Goal: Task Accomplishment & Management: Use online tool/utility

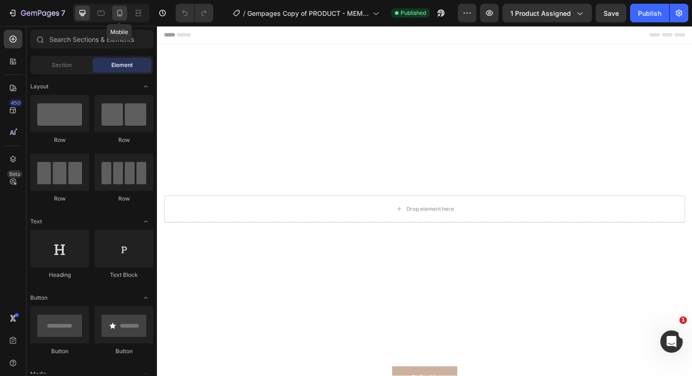
click at [114, 9] on div at bounding box center [119, 13] width 15 height 15
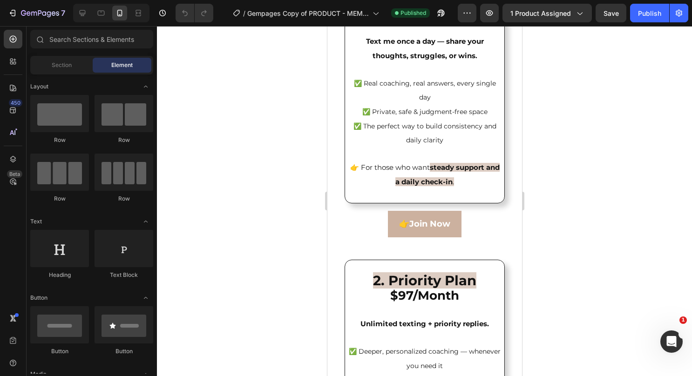
scroll to position [2016, 0]
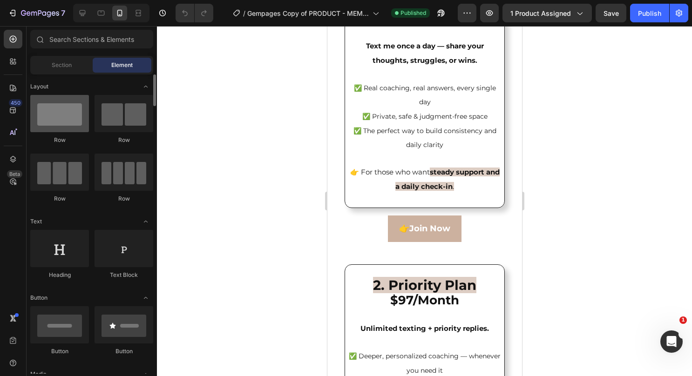
click at [68, 108] on div at bounding box center [59, 113] width 59 height 37
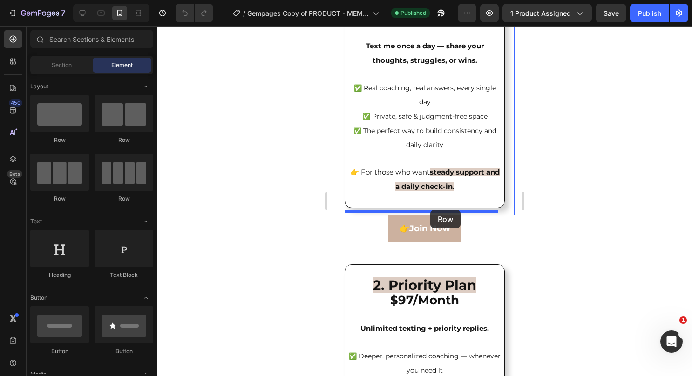
drag, startPoint x: 400, startPoint y: 151, endPoint x: 427, endPoint y: 210, distance: 64.4
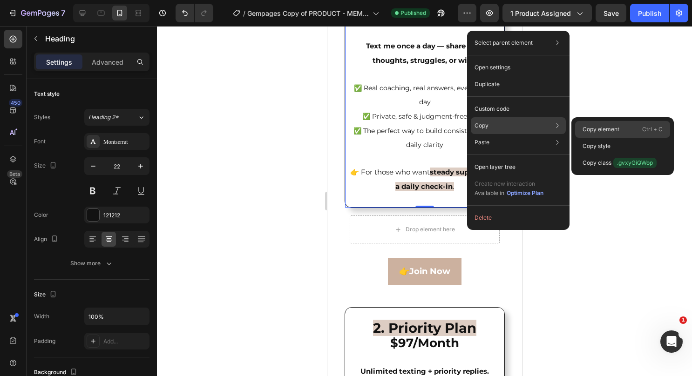
click at [604, 128] on p "Copy element" at bounding box center [600, 129] width 37 height 8
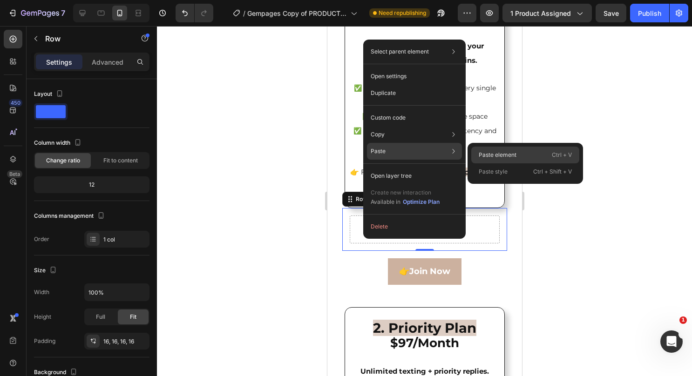
click at [482, 155] on p "Paste element" at bounding box center [498, 155] width 38 height 8
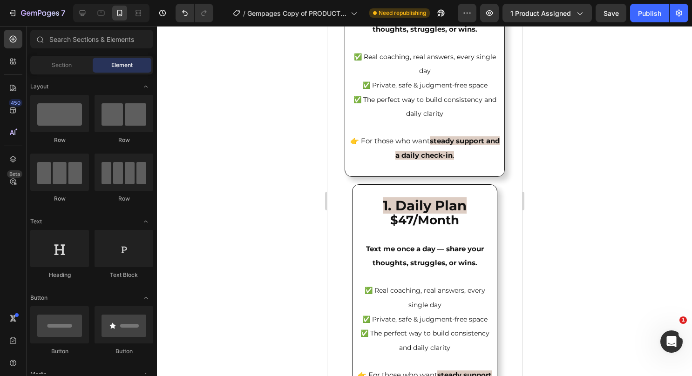
scroll to position [2052, 0]
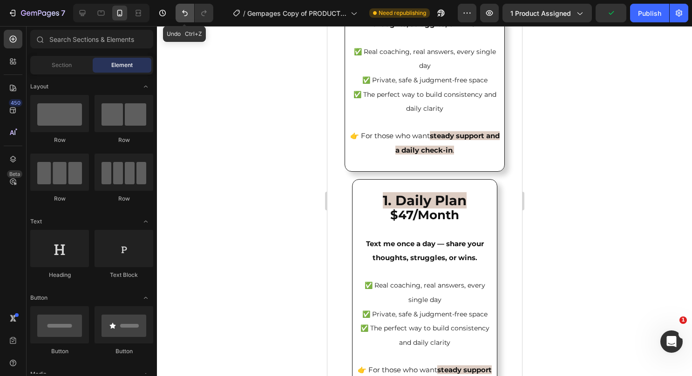
click at [183, 14] on icon "Undo/Redo" at bounding box center [184, 12] width 9 height 9
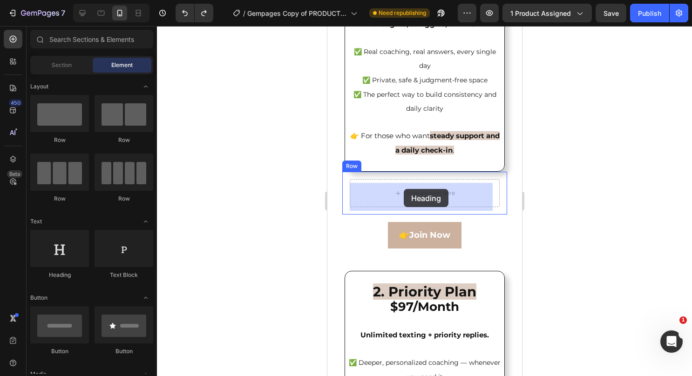
drag, startPoint x: 402, startPoint y: 285, endPoint x: 403, endPoint y: 189, distance: 96.4
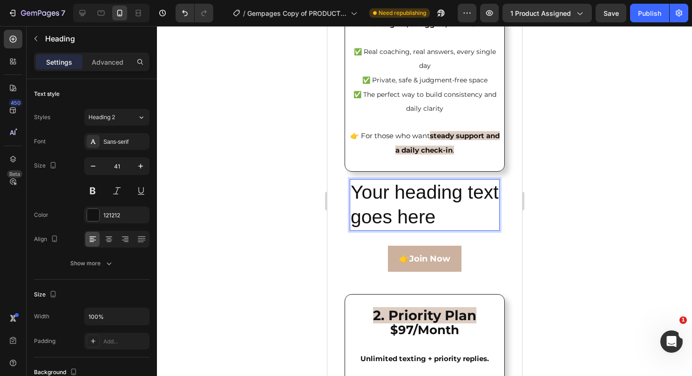
click at [439, 219] on h2 "Your heading text goes here" at bounding box center [424, 205] width 150 height 52
click at [439, 219] on p "Your heading text goes here" at bounding box center [424, 205] width 148 height 50
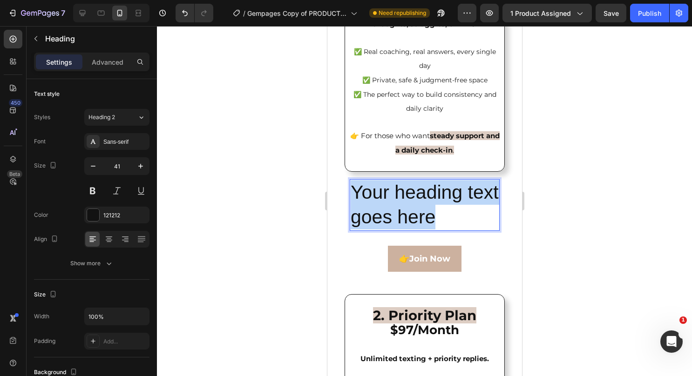
click at [439, 219] on p "Your heading text goes here" at bounding box center [424, 205] width 148 height 50
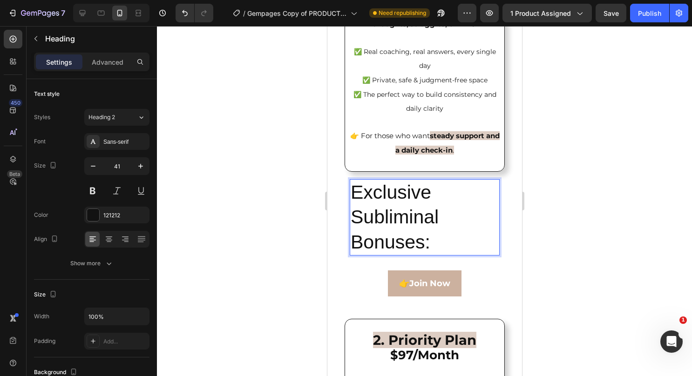
click at [351, 196] on p "Exclusive Subliminal Bonuses:" at bounding box center [424, 217] width 148 height 74
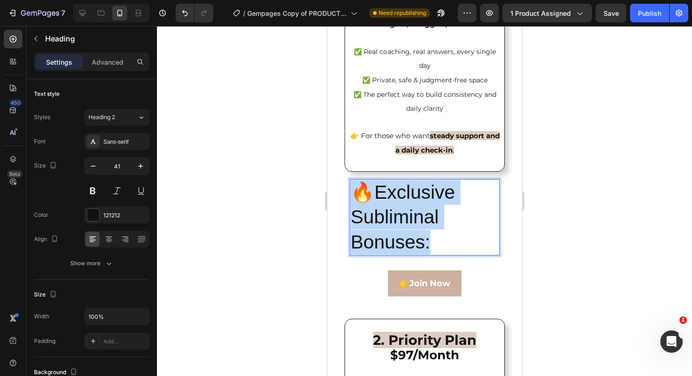
drag, startPoint x: 452, startPoint y: 250, endPoint x: 351, endPoint y: 192, distance: 115.7
click at [351, 192] on p "🔥Exclusive Subliminal Bonuses:" at bounding box center [424, 217] width 148 height 74
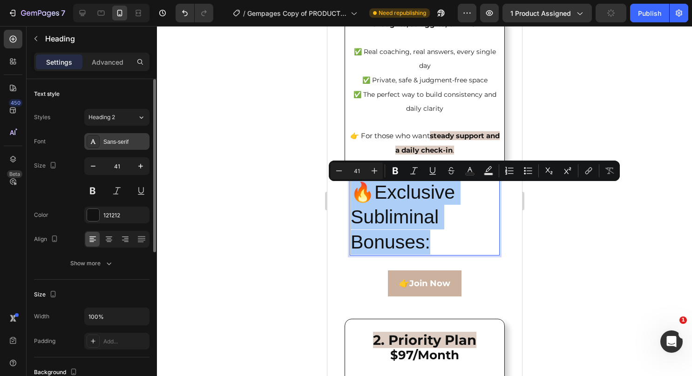
click at [120, 144] on div "Sans-serif" at bounding box center [125, 142] width 44 height 8
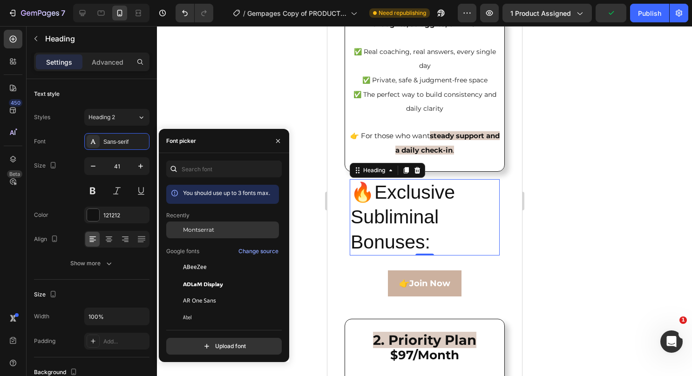
click at [176, 229] on div at bounding box center [174, 230] width 17 height 17
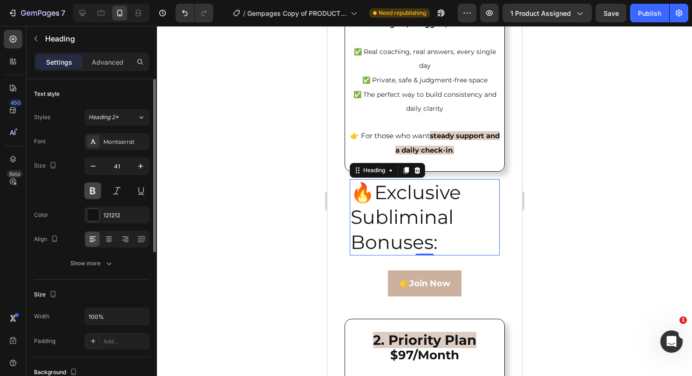
click at [95, 193] on button at bounding box center [92, 190] width 17 height 17
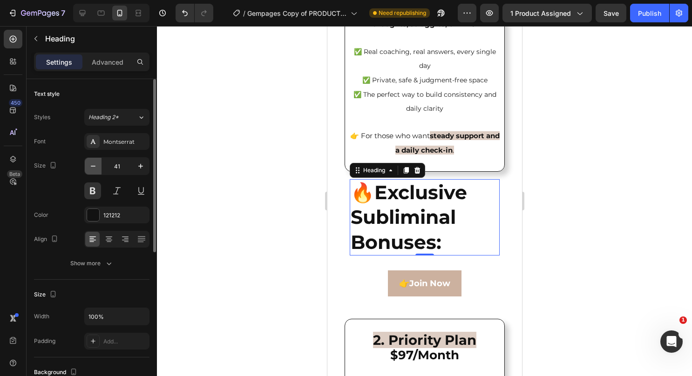
click at [98, 167] on button "button" at bounding box center [93, 166] width 17 height 17
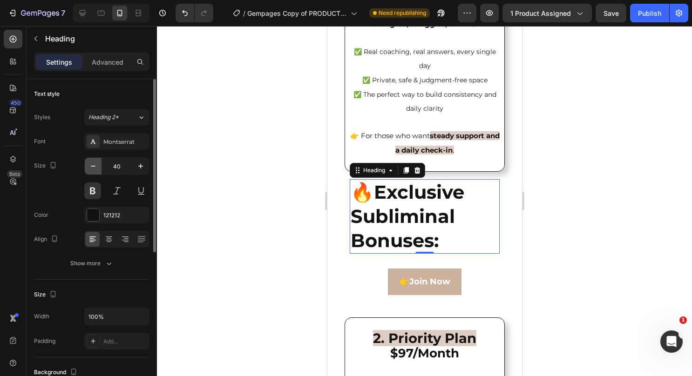
click at [98, 167] on button "button" at bounding box center [93, 166] width 17 height 17
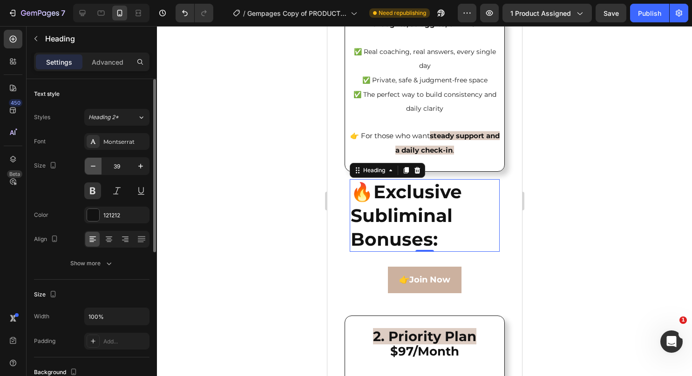
click at [98, 167] on button "button" at bounding box center [93, 166] width 17 height 17
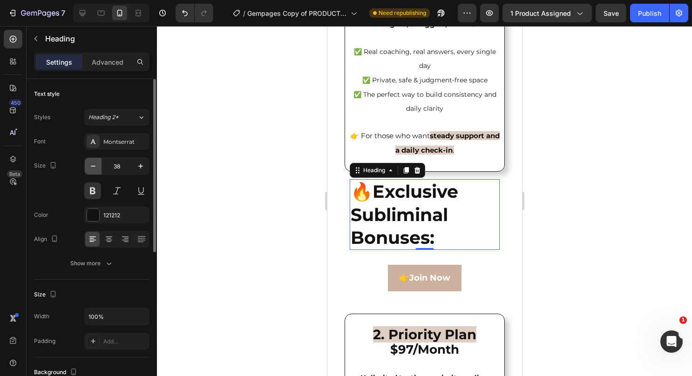
click at [98, 167] on button "button" at bounding box center [93, 166] width 17 height 17
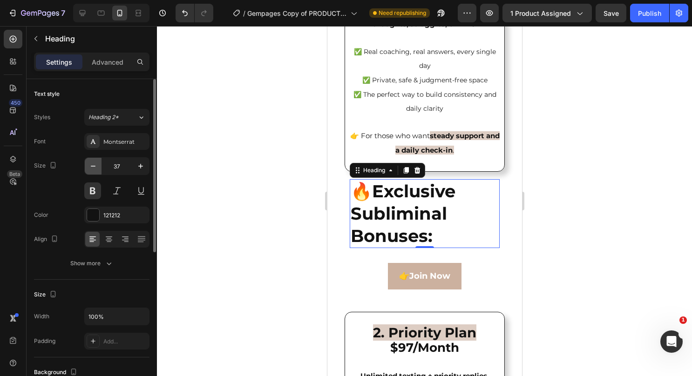
click at [98, 167] on button "button" at bounding box center [93, 166] width 17 height 17
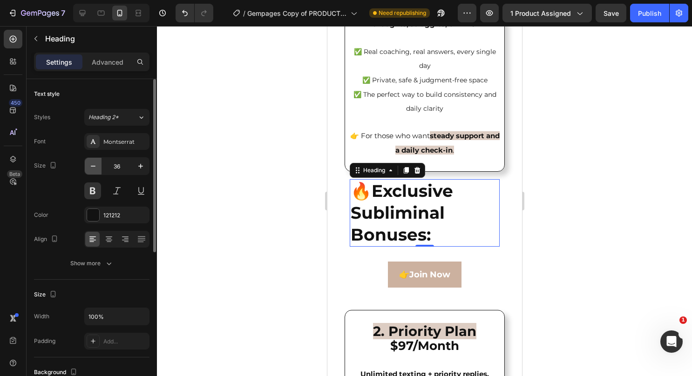
click at [98, 167] on button "button" at bounding box center [93, 166] width 17 height 17
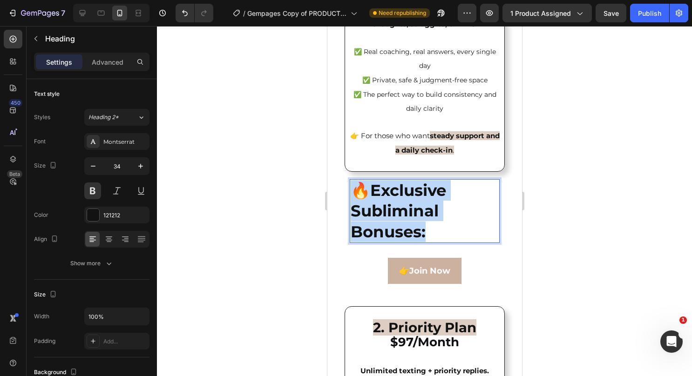
drag, startPoint x: 441, startPoint y: 230, endPoint x: 354, endPoint y: 194, distance: 94.4
click at [354, 194] on p "🔥Exclusive Subliminal Bonuses:" at bounding box center [424, 211] width 148 height 62
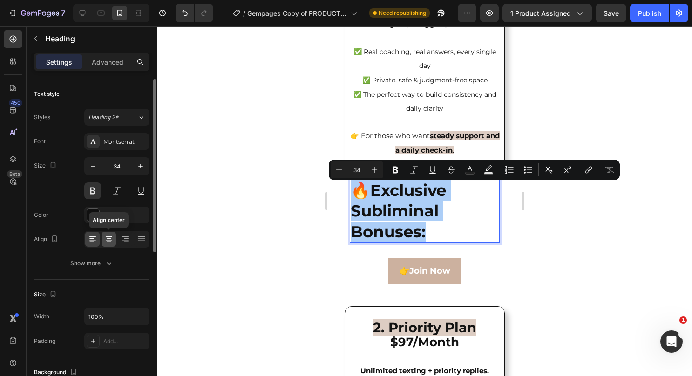
click at [108, 239] on icon at bounding box center [108, 239] width 9 height 9
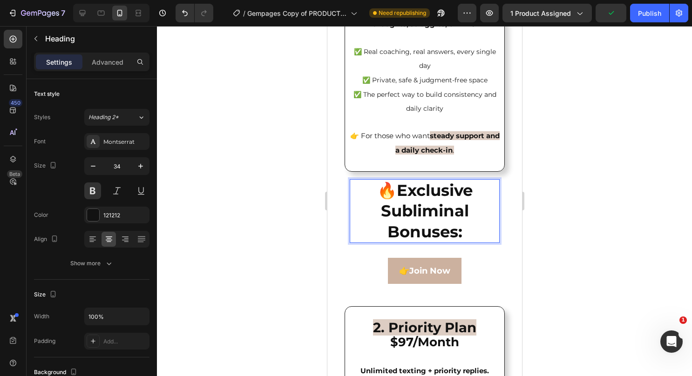
click at [463, 231] on p "🔥Exclusive Subliminal Bonuses:" at bounding box center [424, 211] width 148 height 62
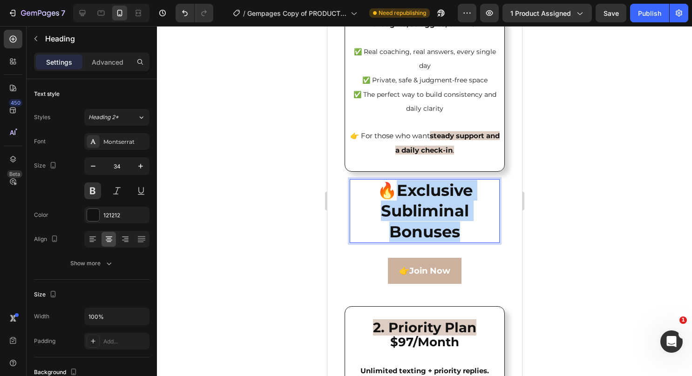
drag, startPoint x: 463, startPoint y: 231, endPoint x: 398, endPoint y: 200, distance: 71.8
click at [398, 200] on p "🔥Exclusive Subliminal Bonuses" at bounding box center [424, 211] width 148 height 62
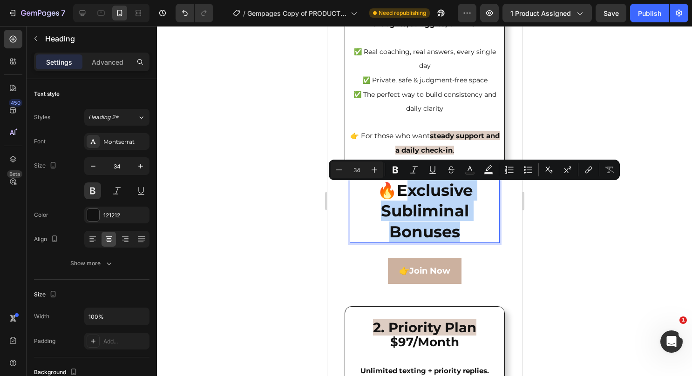
click at [472, 236] on p "🔥Exclusive Subliminal Bonuses" at bounding box center [424, 211] width 148 height 62
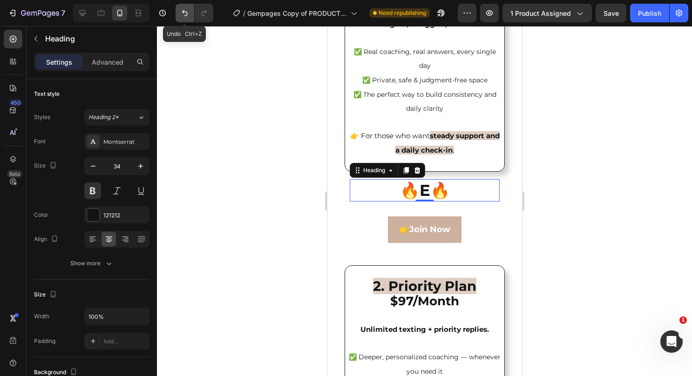
click at [185, 20] on button "Undo/Redo" at bounding box center [185, 13] width 19 height 19
click at [426, 195] on p "🔥E🔥" at bounding box center [424, 190] width 148 height 20
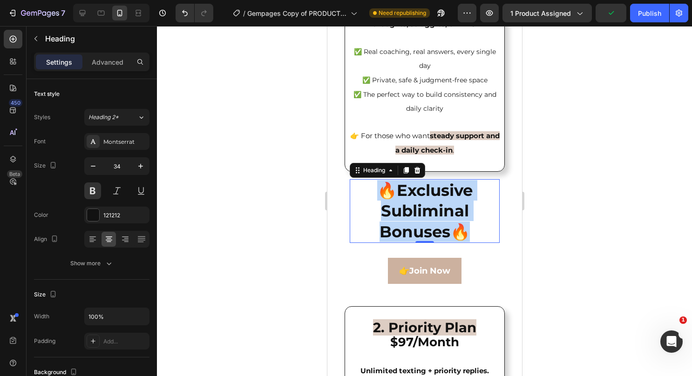
drag, startPoint x: 466, startPoint y: 232, endPoint x: 374, endPoint y: 196, distance: 98.4
click at [374, 196] on p "🔥Exclusive Subliminal Bonuses🔥" at bounding box center [424, 211] width 148 height 62
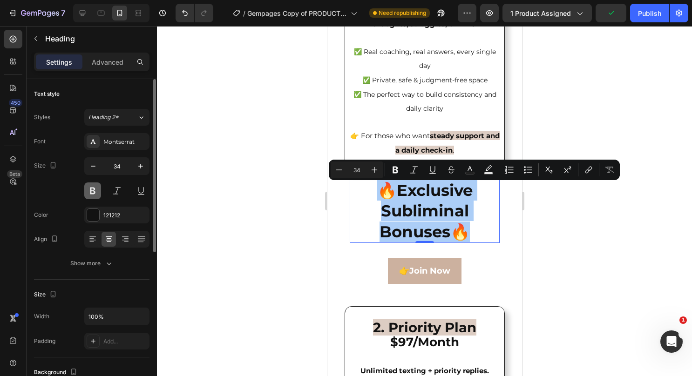
click at [93, 192] on button at bounding box center [92, 190] width 17 height 17
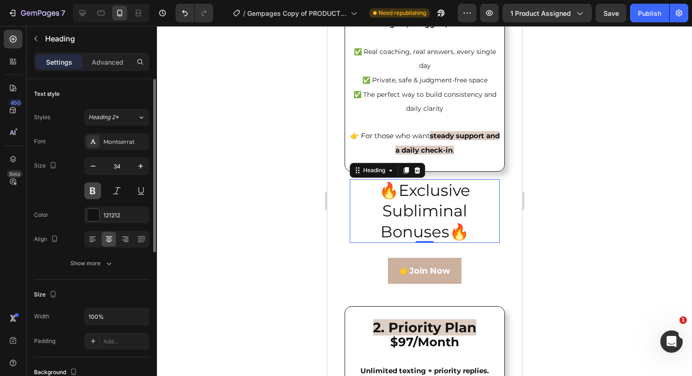
click at [93, 192] on button at bounding box center [92, 190] width 17 height 17
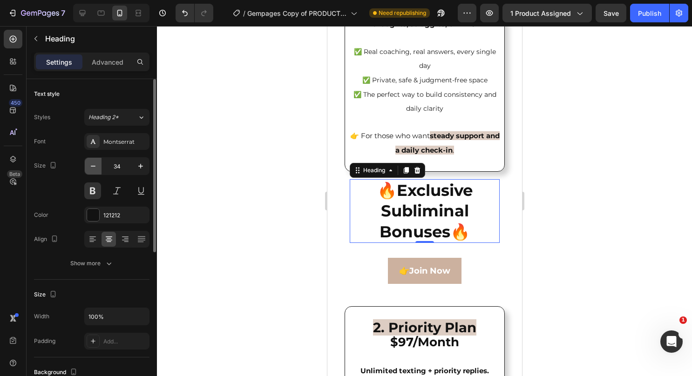
click at [97, 163] on icon "button" at bounding box center [92, 166] width 9 height 9
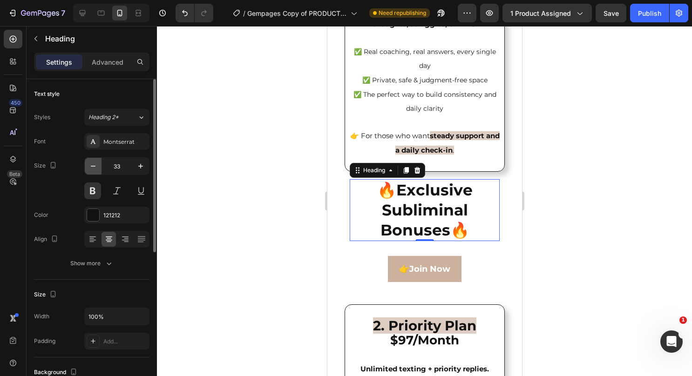
click at [97, 163] on icon "button" at bounding box center [92, 166] width 9 height 9
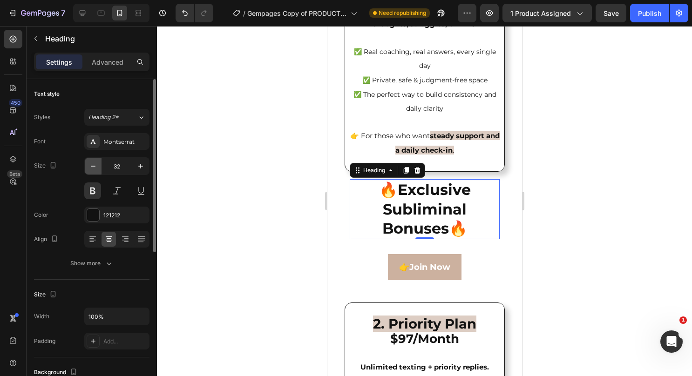
click at [97, 163] on icon "button" at bounding box center [92, 166] width 9 height 9
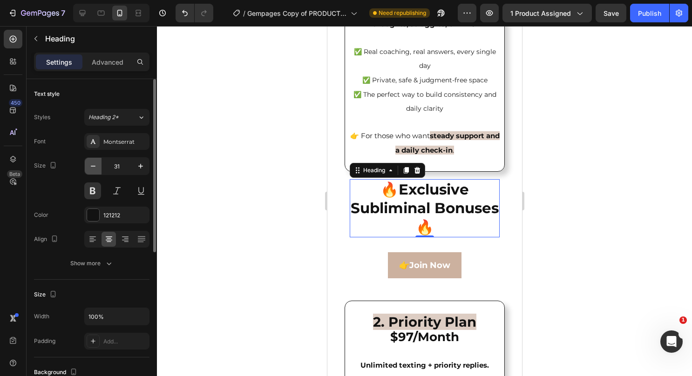
click at [97, 163] on icon "button" at bounding box center [92, 166] width 9 height 9
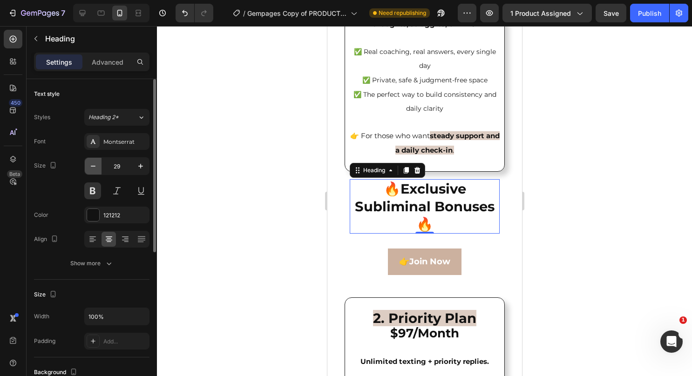
click at [89, 169] on icon "button" at bounding box center [92, 166] width 9 height 9
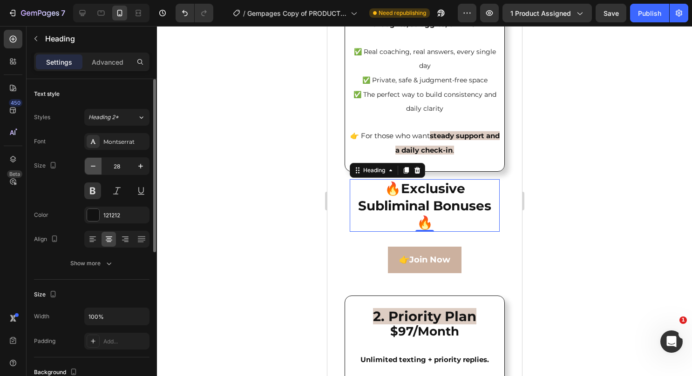
click at [91, 164] on icon "button" at bounding box center [92, 166] width 9 height 9
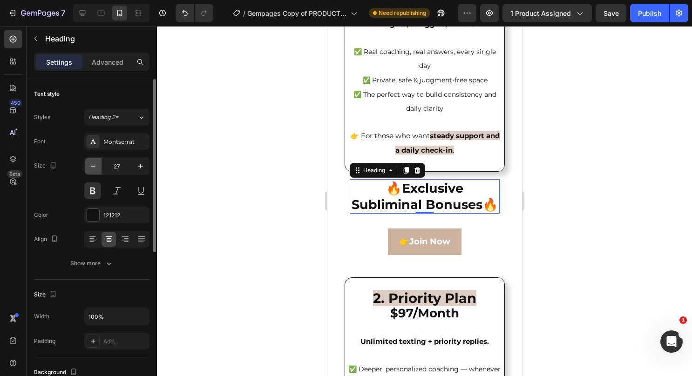
click at [91, 164] on icon "button" at bounding box center [92, 166] width 9 height 9
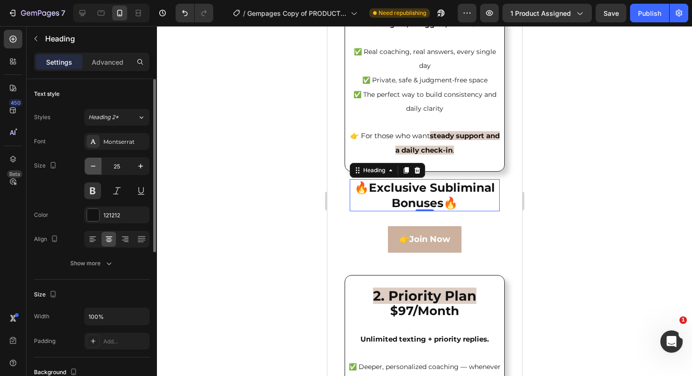
click at [91, 164] on icon "button" at bounding box center [92, 166] width 9 height 9
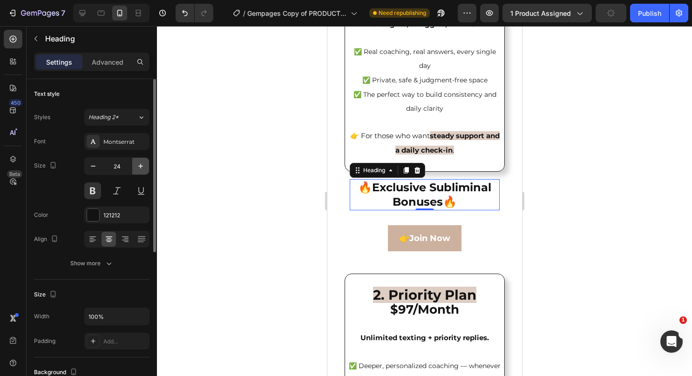
click at [135, 171] on button "button" at bounding box center [140, 166] width 17 height 17
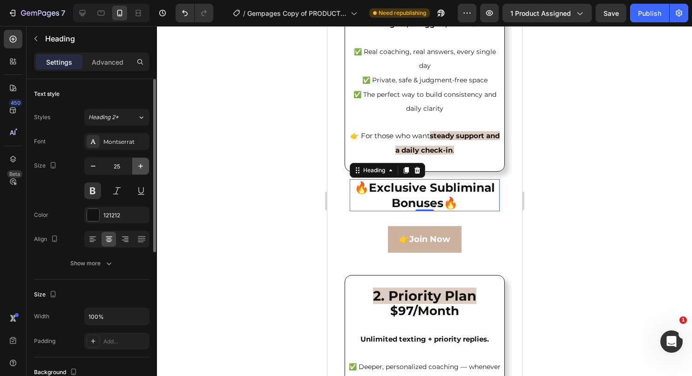
click at [135, 171] on button "button" at bounding box center [140, 166] width 17 height 17
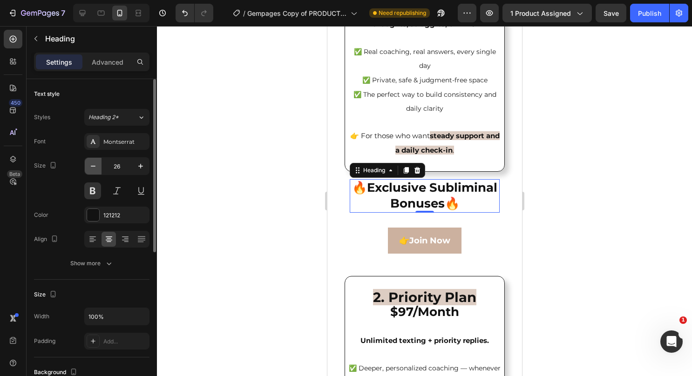
click at [101, 171] on button "button" at bounding box center [93, 166] width 17 height 17
type input "25"
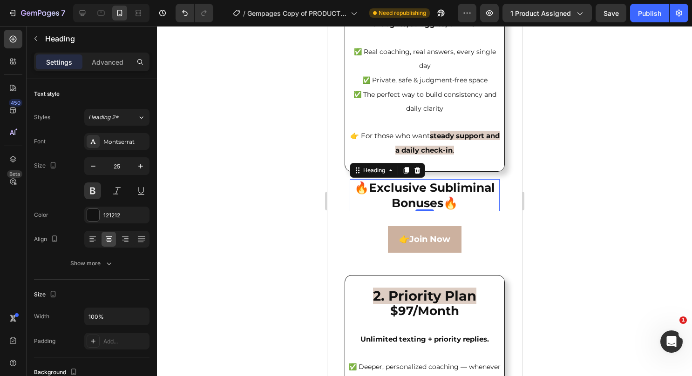
click at [113, 69] on div "Settings Advanced" at bounding box center [91, 62] width 115 height 19
click at [112, 67] on div "Advanced" at bounding box center [107, 61] width 47 height 15
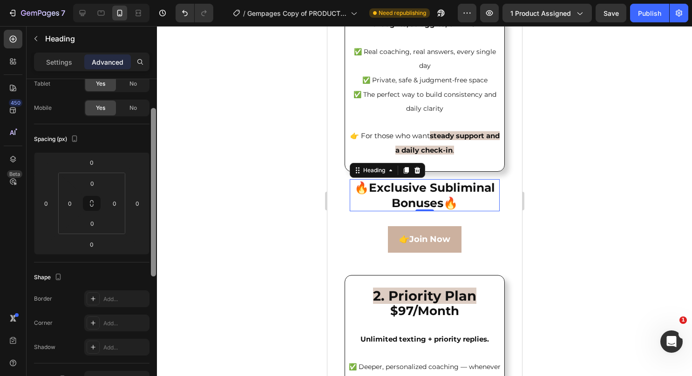
scroll to position [57, 0]
drag, startPoint x: 155, startPoint y: 183, endPoint x: 153, endPoint y: 213, distance: 29.9
click at [153, 213] on div at bounding box center [153, 192] width 5 height 169
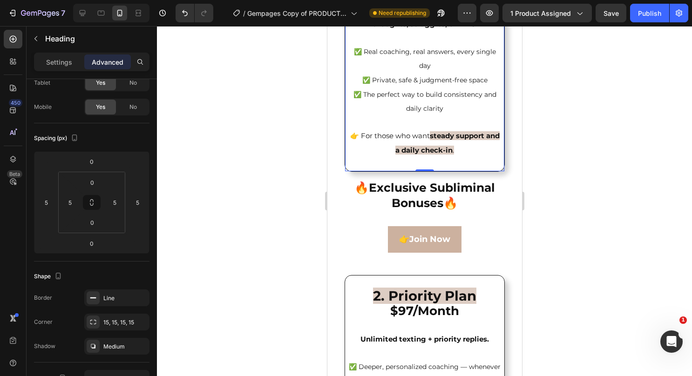
click at [467, 156] on p "1. Daily Plan $47/Month Text me once a day — share your thoughts, struggles, or…" at bounding box center [424, 59] width 153 height 224
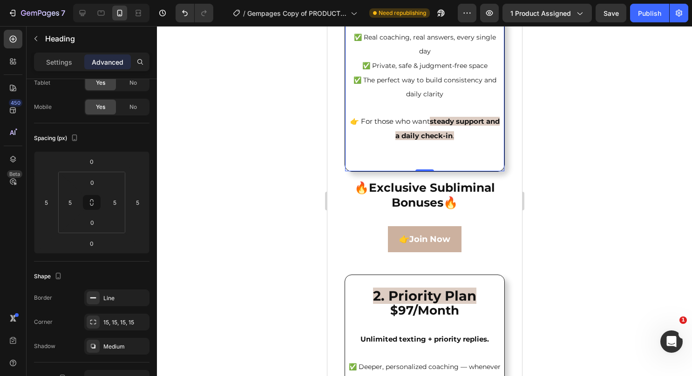
scroll to position [2080, 0]
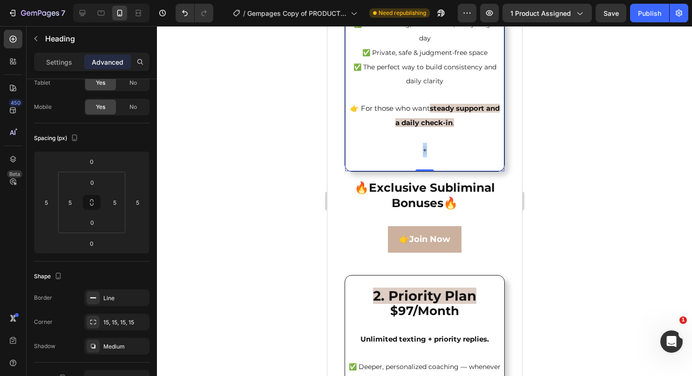
drag, startPoint x: 467, startPoint y: 156, endPoint x: 410, endPoint y: 146, distance: 58.2
click at [410, 146] on p "1. Daily Plan $47/Month Text me once a day — share your thoughts, struggles, or…" at bounding box center [424, 44] width 153 height 251
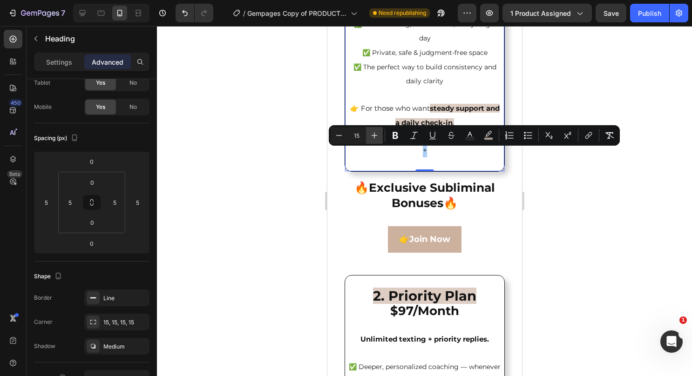
click at [378, 135] on icon "Editor contextual toolbar" at bounding box center [374, 135] width 9 height 9
click at [377, 135] on icon "Editor contextual toolbar" at bounding box center [374, 135] width 9 height 9
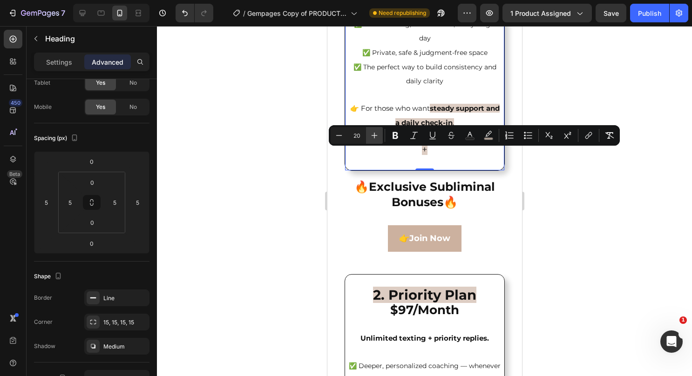
click at [377, 135] on icon "Editor contextual toolbar" at bounding box center [374, 135] width 9 height 9
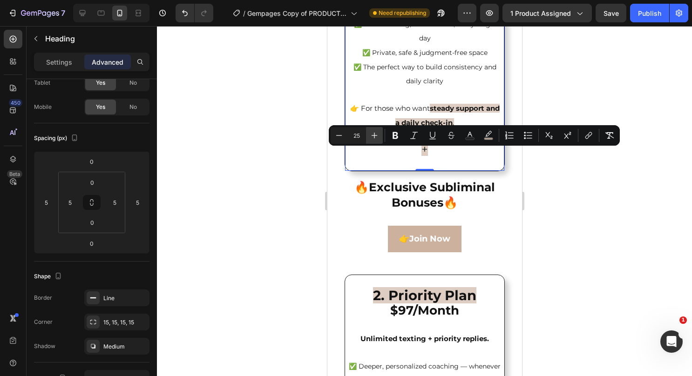
click at [377, 135] on icon "Editor contextual toolbar" at bounding box center [374, 135] width 9 height 9
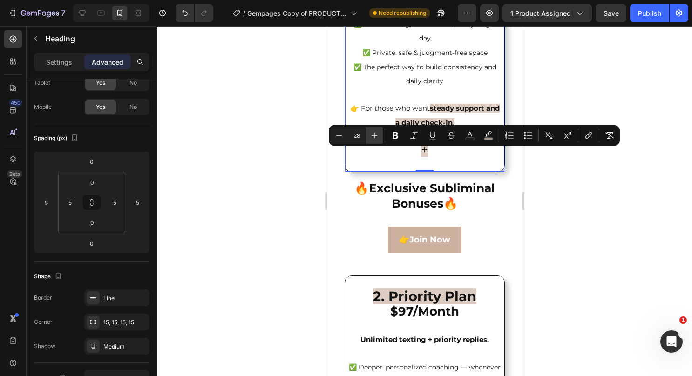
click at [377, 135] on icon "Editor contextual toolbar" at bounding box center [374, 135] width 9 height 9
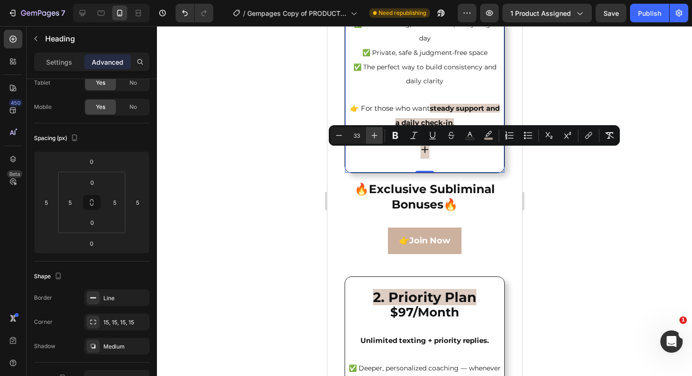
click at [377, 135] on icon "Editor contextual toolbar" at bounding box center [374, 135] width 9 height 9
type input "35"
click at [494, 138] on button "color" at bounding box center [488, 135] width 17 height 17
type input "D3BFB1"
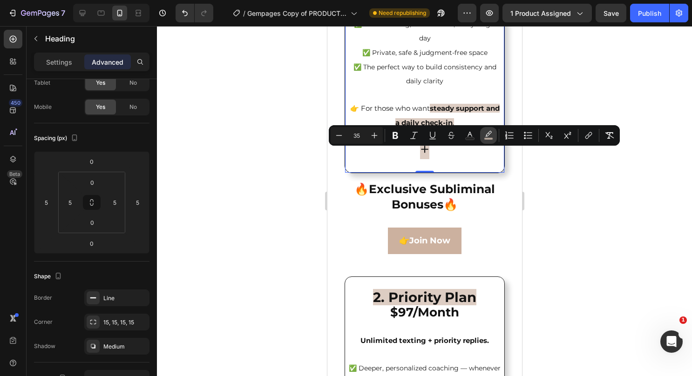
type input "77"
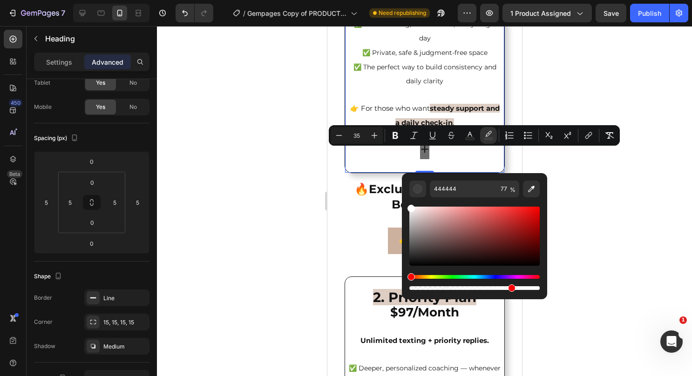
drag, startPoint x: 432, startPoint y: 219, endPoint x: 403, endPoint y: 201, distance: 34.1
click at [403, 201] on div "444444 77 %" at bounding box center [474, 232] width 145 height 119
type input "FFFFFF"
click at [408, 153] on p "1. Daily Plan $47/Month Text me once a day — share your thoughts, struggles, or…" at bounding box center [424, 45] width 153 height 253
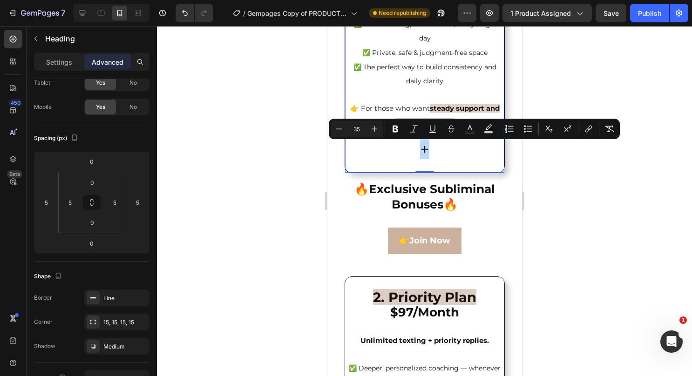
drag, startPoint x: 426, startPoint y: 152, endPoint x: 417, endPoint y: 154, distance: 9.5
click at [417, 154] on p "1. Daily Plan $47/Month Text me once a day — share your thoughts, struggles, or…" at bounding box center [424, 45] width 153 height 253
click at [393, 127] on icon "Editor contextual toolbar" at bounding box center [395, 129] width 6 height 7
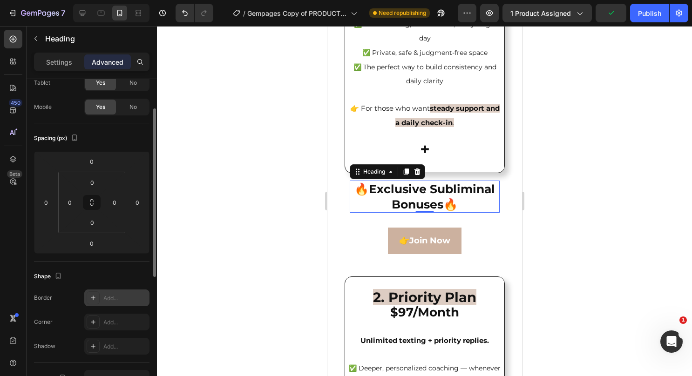
click at [102, 297] on div "Add..." at bounding box center [116, 298] width 65 height 17
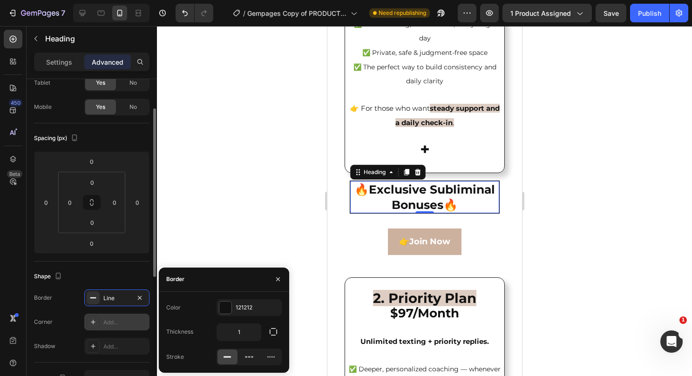
click at [102, 325] on div "Add..." at bounding box center [116, 322] width 65 height 17
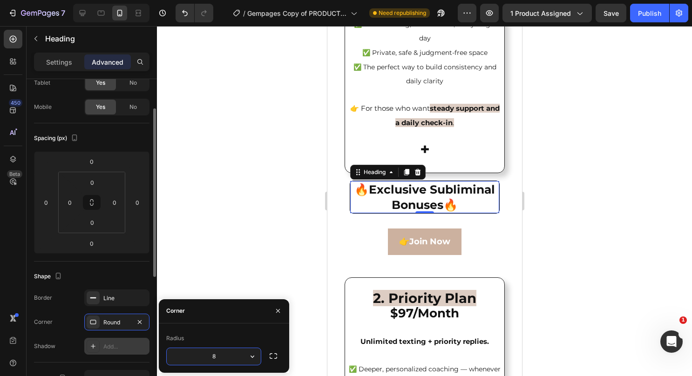
click at [96, 351] on div at bounding box center [93, 346] width 13 height 13
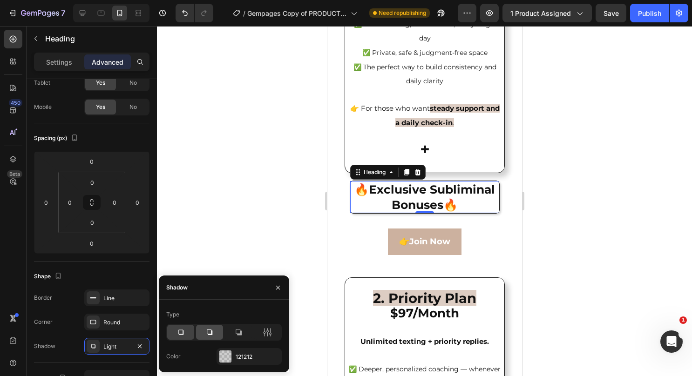
click at [210, 333] on icon at bounding box center [209, 332] width 9 height 9
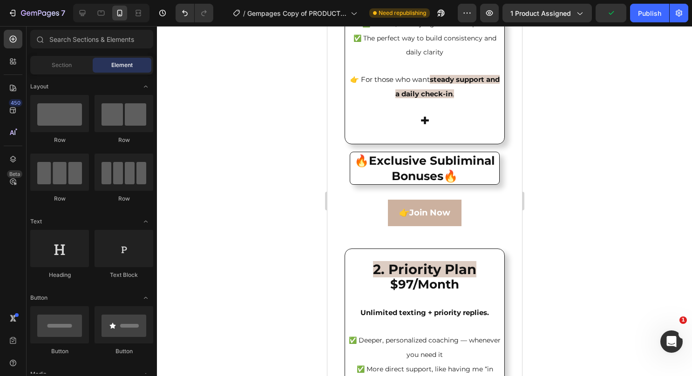
scroll to position [2128, 0]
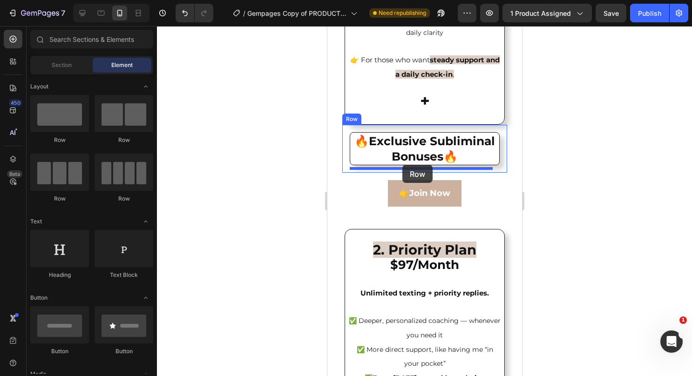
drag, startPoint x: 387, startPoint y: 143, endPoint x: 402, endPoint y: 165, distance: 26.2
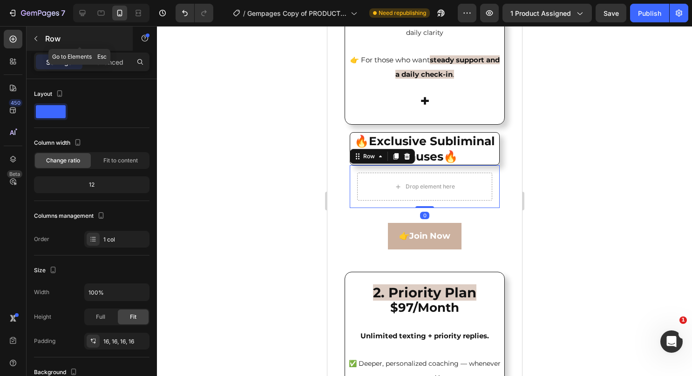
click at [32, 41] on icon "button" at bounding box center [35, 38] width 7 height 7
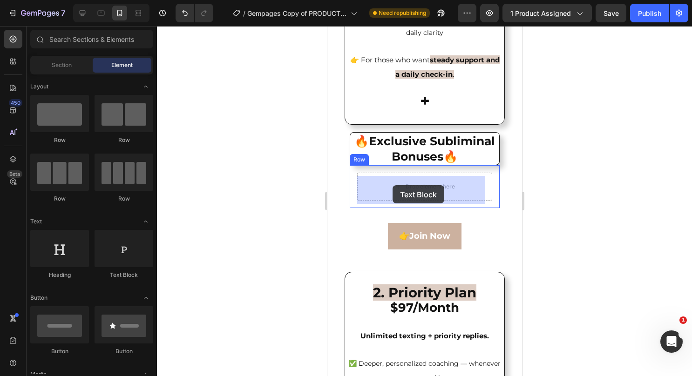
drag, startPoint x: 447, startPoint y: 277, endPoint x: 392, endPoint y: 185, distance: 107.3
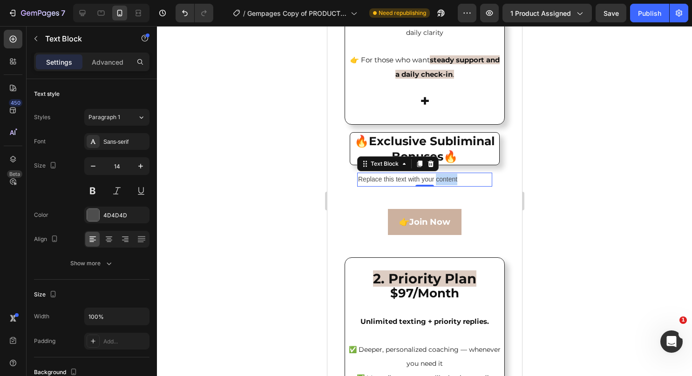
click at [449, 183] on p "Replace this text with your content" at bounding box center [424, 180] width 133 height 12
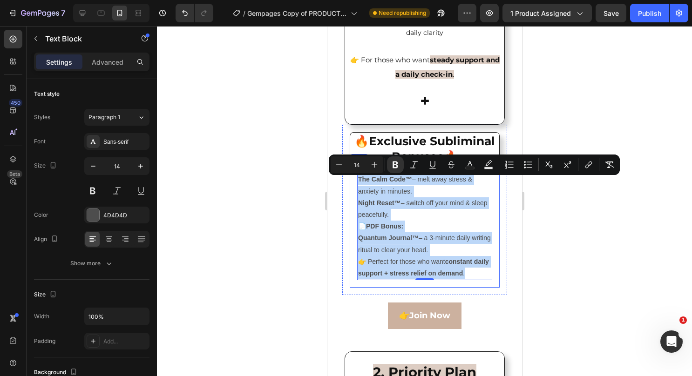
drag, startPoint x: 482, startPoint y: 281, endPoint x: 352, endPoint y: 187, distance: 160.2
click at [352, 187] on div "The Calm Code™ – melt away stress & anxiety in minutes. Night Reset™ – switch o…" at bounding box center [424, 226] width 150 height 122
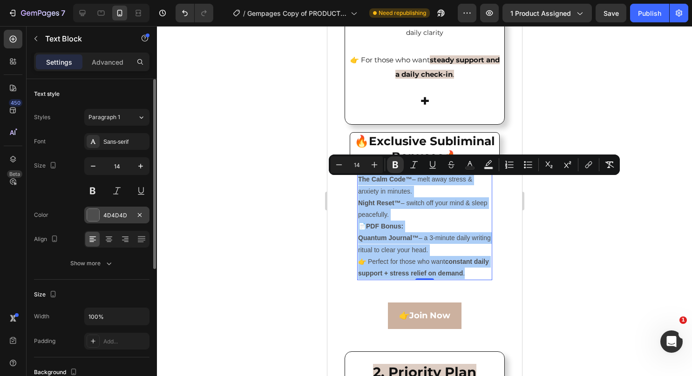
click at [95, 214] on div at bounding box center [93, 215] width 12 height 12
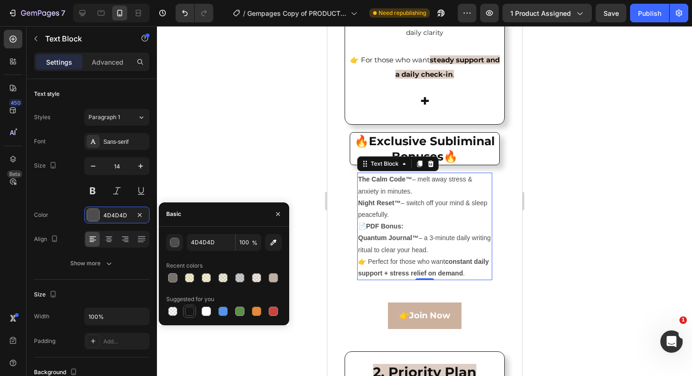
click at [189, 312] on div at bounding box center [189, 311] width 9 height 9
type input "151515"
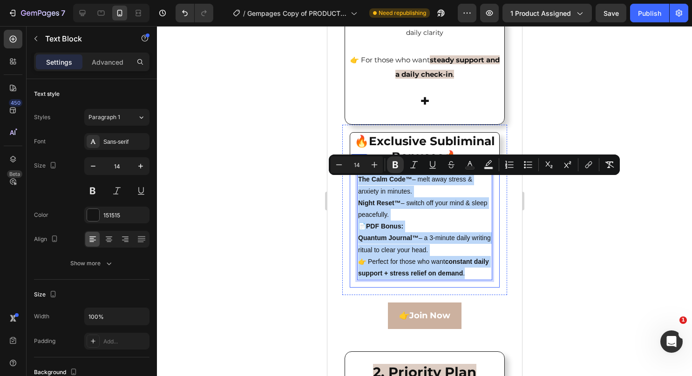
drag, startPoint x: 482, startPoint y: 278, endPoint x: 354, endPoint y: 183, distance: 159.7
click at [354, 183] on div "The Calm Code™ – melt away stress & anxiety in minutes. Night Reset™ – switch o…" at bounding box center [424, 226] width 150 height 122
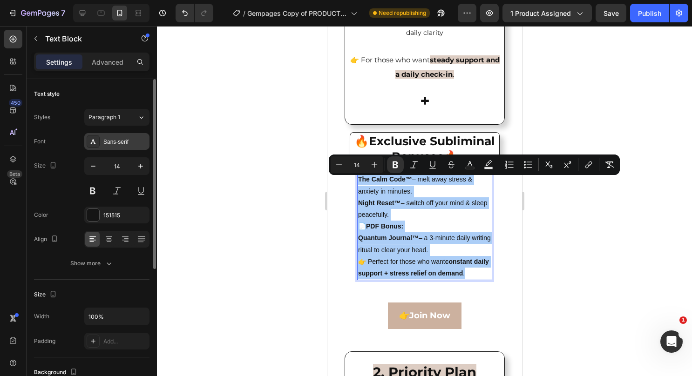
click at [100, 138] on div "Sans-serif" at bounding box center [116, 141] width 65 height 17
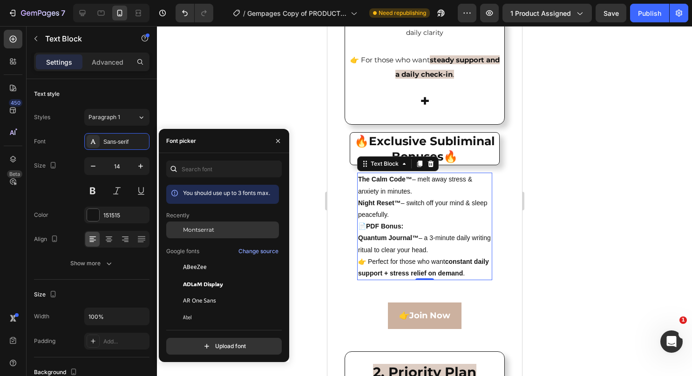
click at [201, 227] on span "Montserrat" at bounding box center [198, 230] width 31 height 8
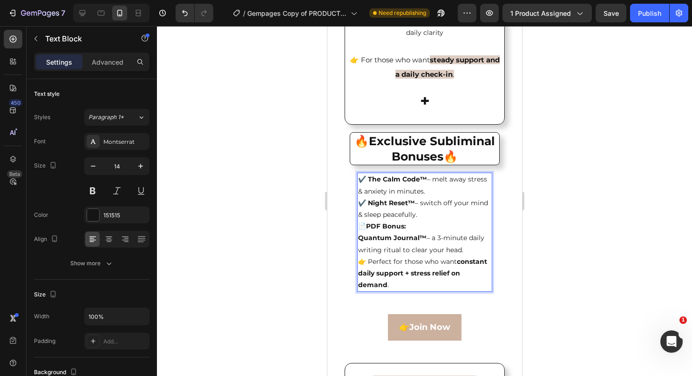
click at [439, 217] on p "✔️ Night Reset™ – switch off your mind & sleep peacefully." at bounding box center [424, 208] width 133 height 23
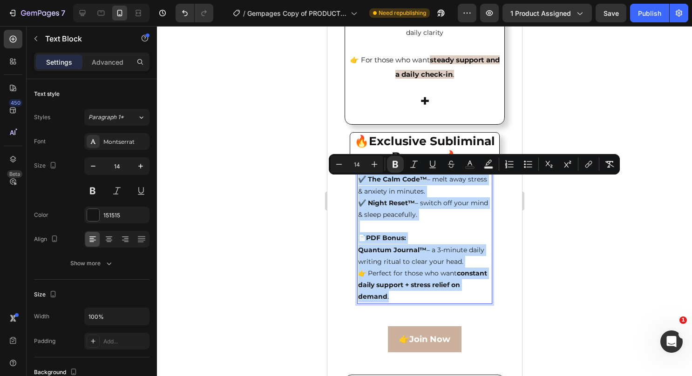
drag, startPoint x: 425, startPoint y: 300, endPoint x: 359, endPoint y: 179, distance: 137.5
click at [359, 179] on div "✔️ The Calm Code™ – melt away stress & anxiety in minutes. ✔️ Night Reset™ – sw…" at bounding box center [424, 238] width 135 height 131
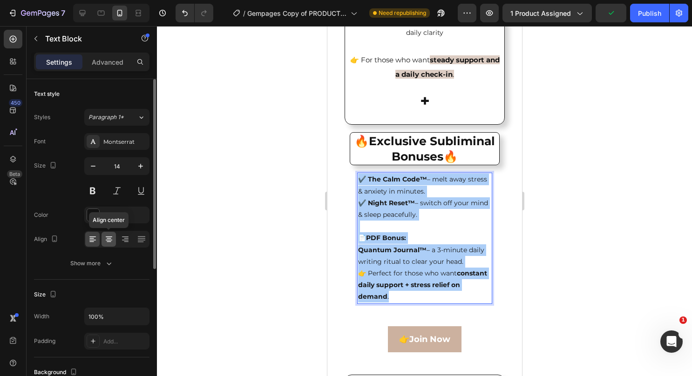
click at [102, 242] on div at bounding box center [108, 239] width 14 height 15
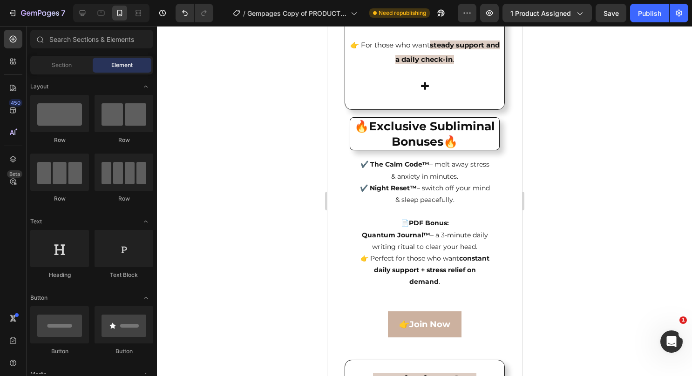
scroll to position [2167, 0]
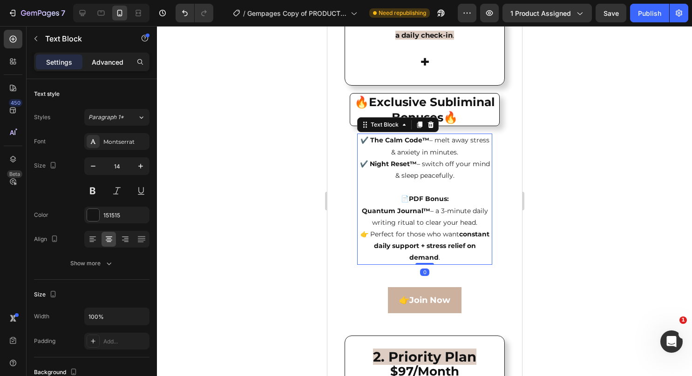
click at [105, 60] on p "Advanced" at bounding box center [108, 62] width 32 height 10
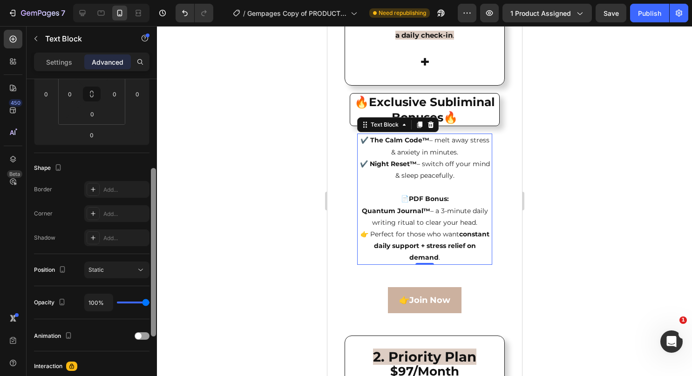
drag, startPoint x: 151, startPoint y: 191, endPoint x: 137, endPoint y: 280, distance: 90.1
click at [137, 280] on div "Display on Desktop Yes No Tablet Yes No Mobile Yes No Spacing (px) 0 0 0 0 0 0 …" at bounding box center [92, 241] width 130 height 324
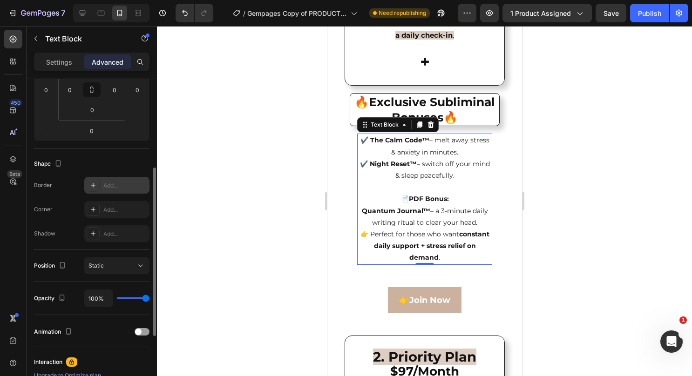
click at [95, 189] on div at bounding box center [93, 185] width 13 height 13
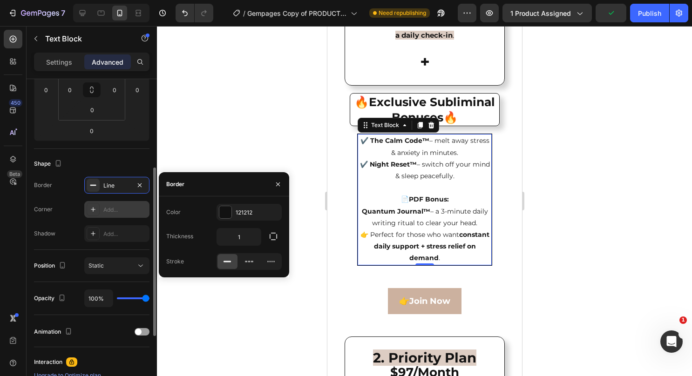
click at [92, 215] on div "Add..." at bounding box center [116, 209] width 65 height 17
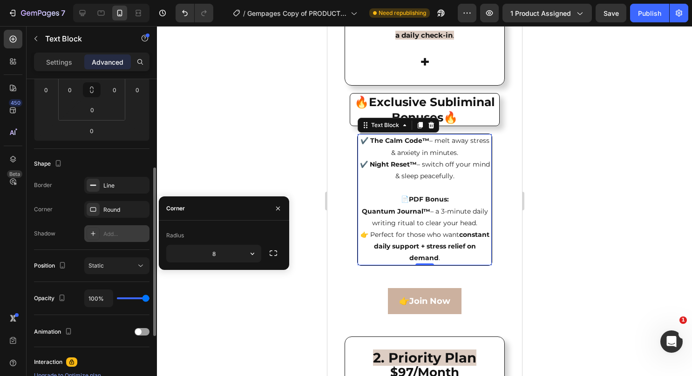
click at [105, 231] on div "Add..." at bounding box center [125, 234] width 44 height 8
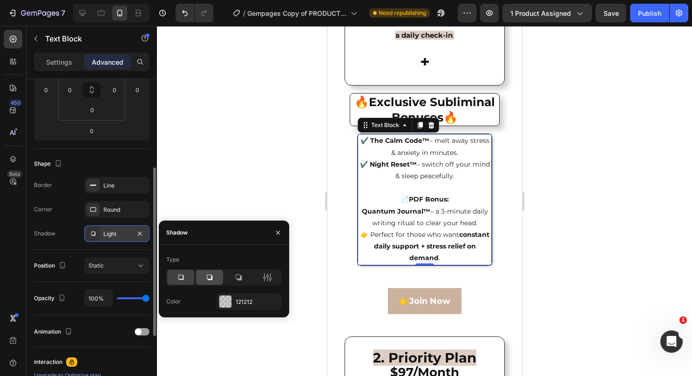
click at [214, 276] on div at bounding box center [209, 277] width 27 height 15
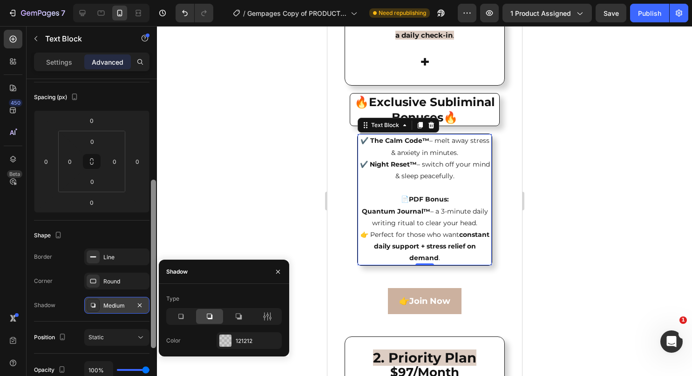
drag, startPoint x: 154, startPoint y: 215, endPoint x: 156, endPoint y: 173, distance: 42.0
click at [156, 173] on div at bounding box center [153, 274] width 7 height 324
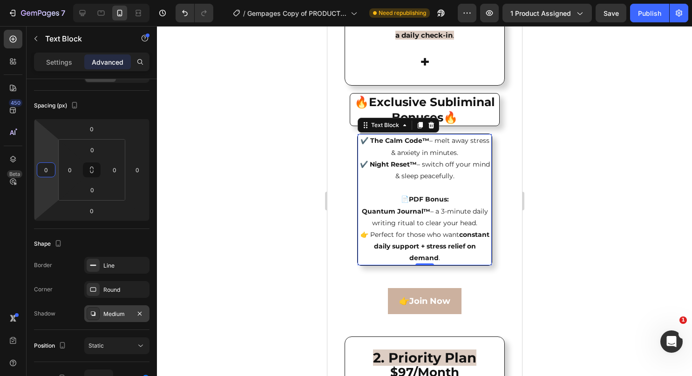
click at [48, 166] on input "0" at bounding box center [46, 170] width 14 height 14
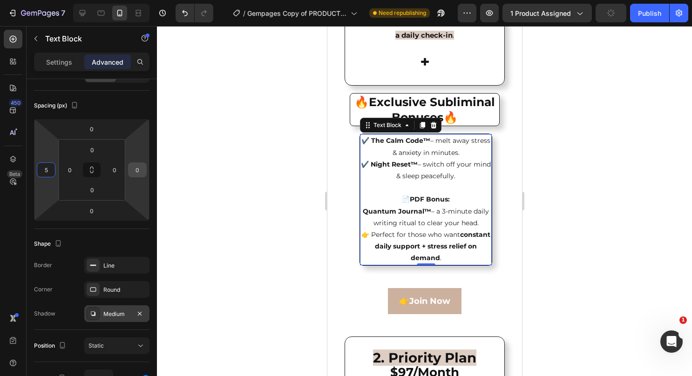
type input "5"
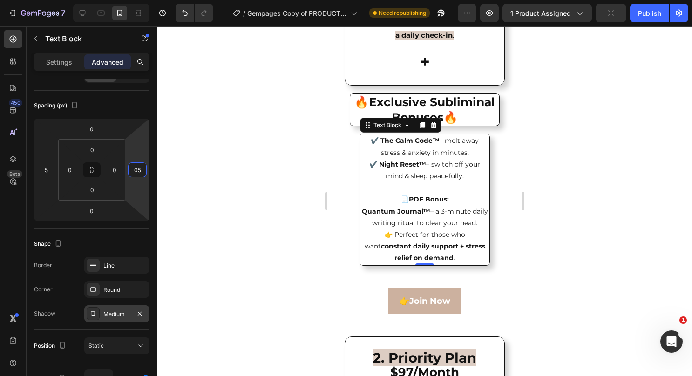
click at [140, 171] on input "05" at bounding box center [137, 170] width 14 height 14
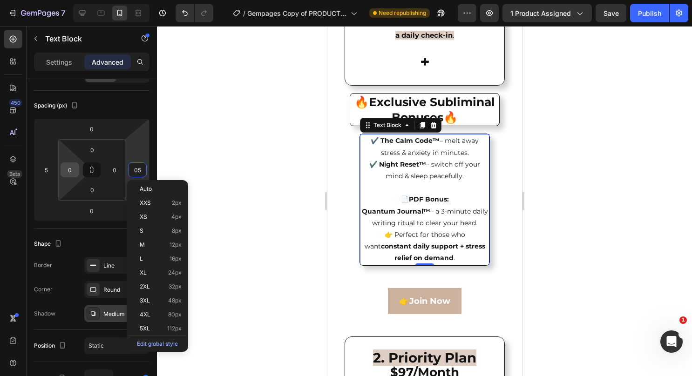
type input "5"
type input "05"
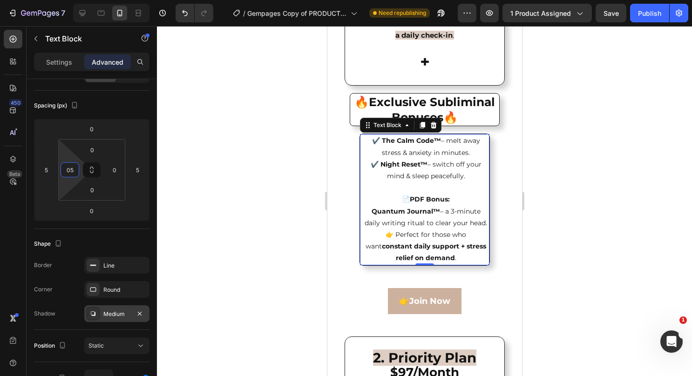
click at [72, 170] on input "05" at bounding box center [70, 170] width 14 height 14
type input "5"
click at [110, 169] on input "0" at bounding box center [115, 170] width 14 height 14
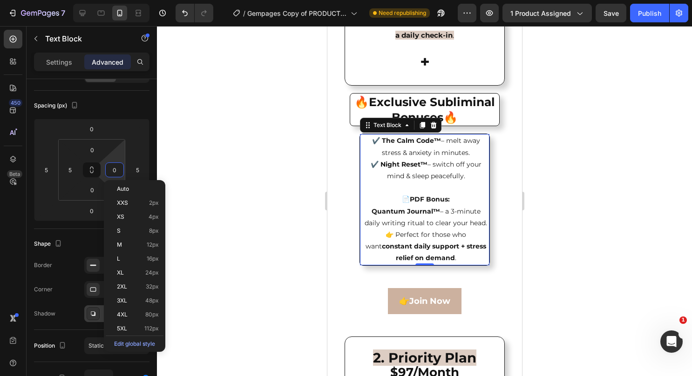
type input "5"
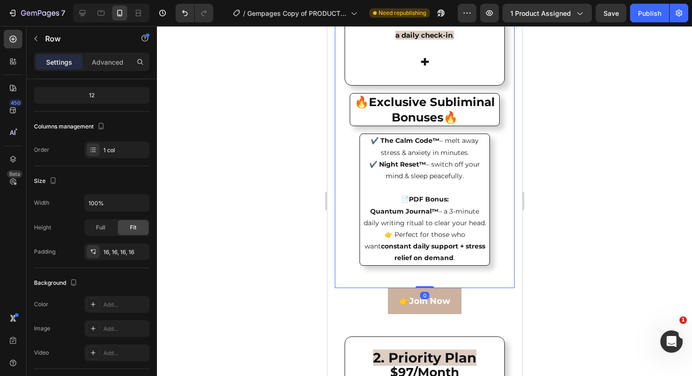
click at [501, 177] on div "⁠⁠⁠⁠⁠⁠⁠ 1. Daily Plan $47/Month Text me once a day — share your thoughts, strug…" at bounding box center [424, 55] width 180 height 465
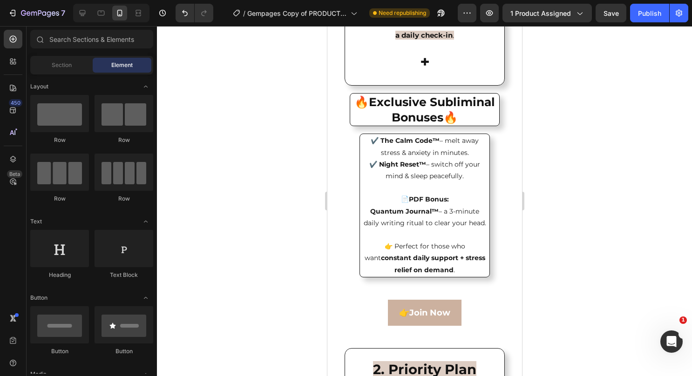
scroll to position [2163, 0]
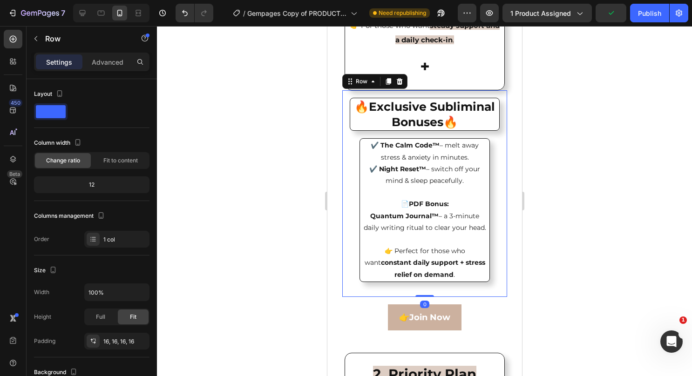
click at [484, 96] on div "🔥Exclusive Subliminal Bonuses🔥 Heading ✔️ The Calm Code™ – melt away stress & a…" at bounding box center [424, 193] width 165 height 206
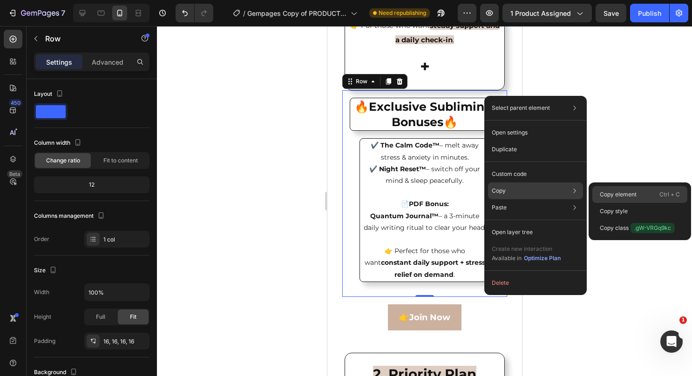
click at [603, 196] on p "Copy element" at bounding box center [618, 194] width 37 height 8
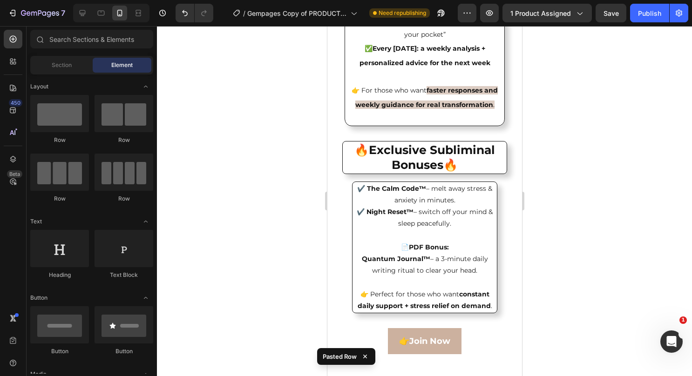
scroll to position [2626, 0]
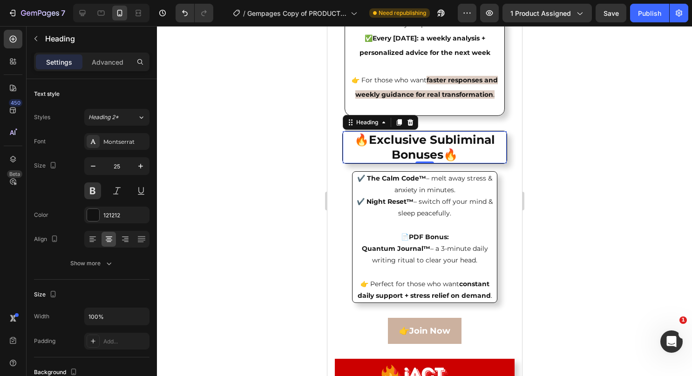
click at [438, 162] on p "🔥Exclusive Subliminal Bonuses🔥" at bounding box center [424, 147] width 162 height 30
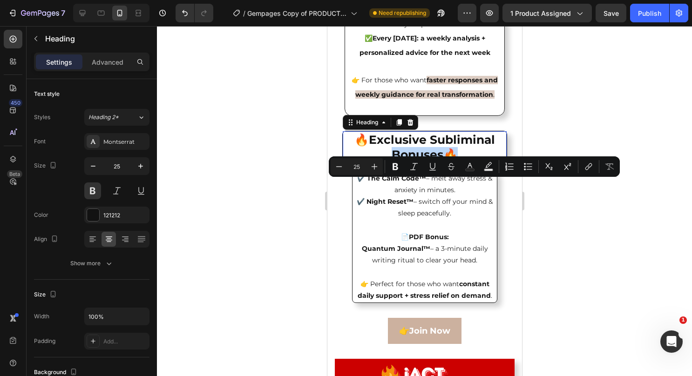
click at [438, 162] on p "🔥Exclusive Subliminal Bonuses🔥" at bounding box center [424, 147] width 162 height 30
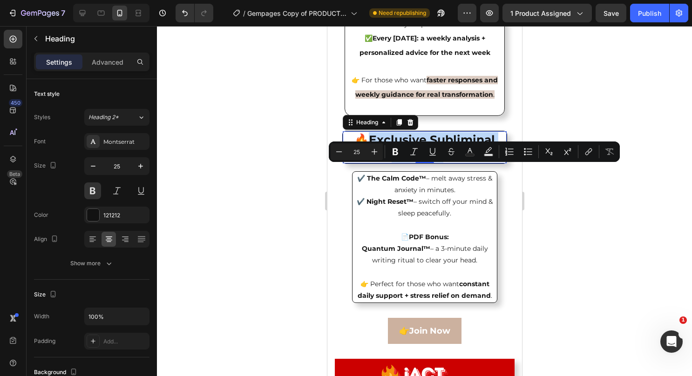
drag, startPoint x: 437, startPoint y: 188, endPoint x: 363, endPoint y: 174, distance: 75.8
click at [363, 162] on p "🔥Exclusive Subliminal Bonuses🔥" at bounding box center [424, 147] width 162 height 30
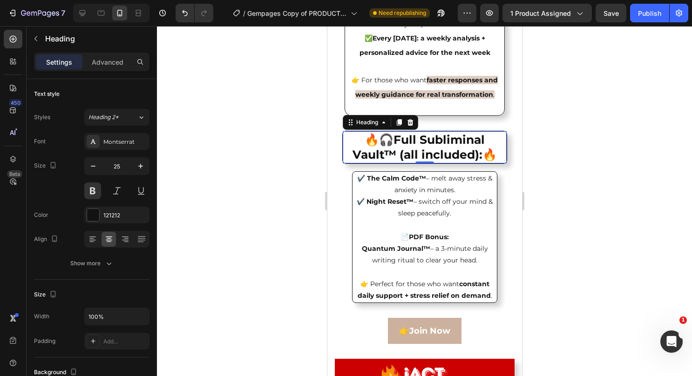
click at [393, 162] on strong "Full Subliminal Vault™ (all included):" at bounding box center [418, 147] width 132 height 29
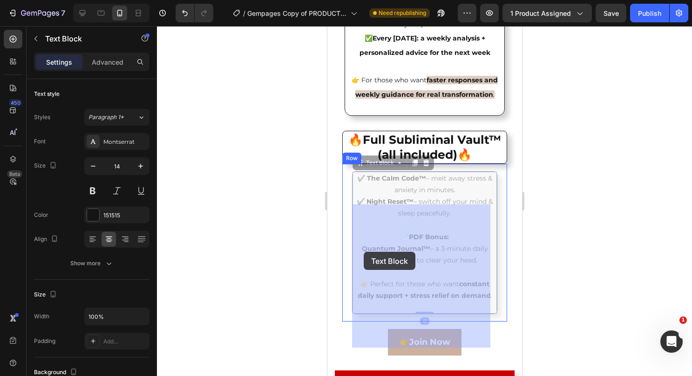
drag, startPoint x: 438, startPoint y: 339, endPoint x: 363, endPoint y: 252, distance: 114.6
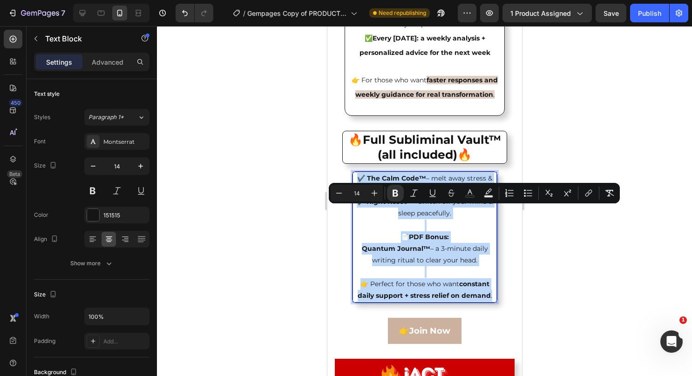
drag, startPoint x: 358, startPoint y: 209, endPoint x: 443, endPoint y: 338, distance: 154.5
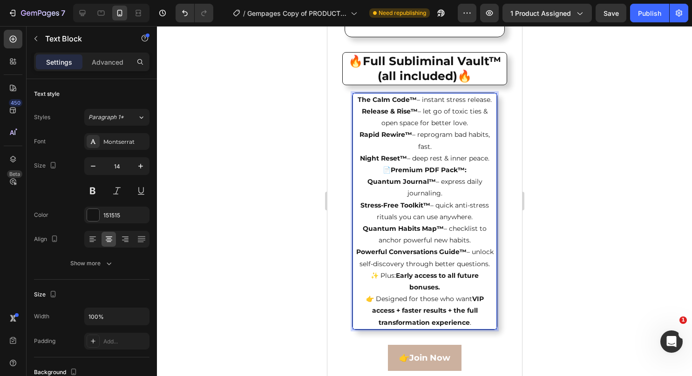
scroll to position [2733, 0]
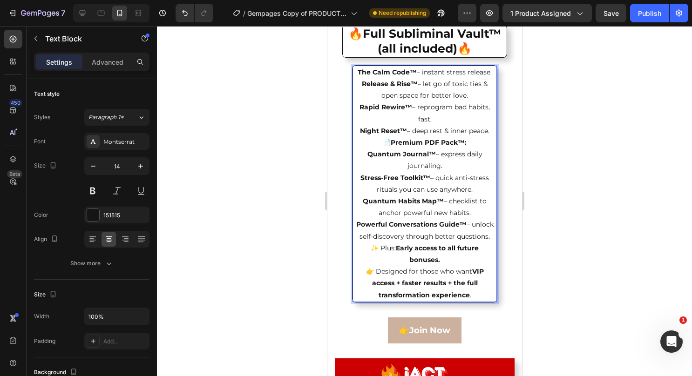
click at [445, 137] on p "Night Reset™ – deep rest & inner peace." at bounding box center [424, 131] width 138 height 12
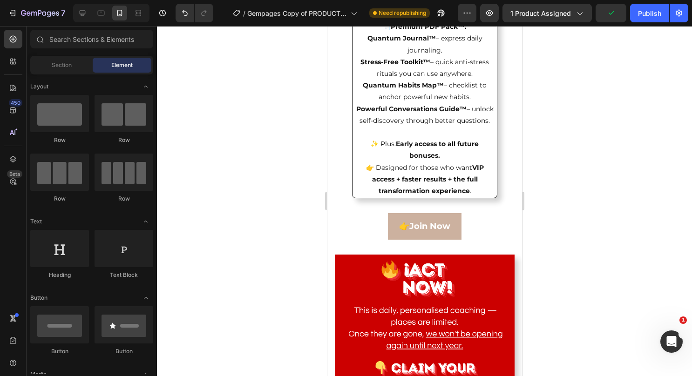
scroll to position [2870, 0]
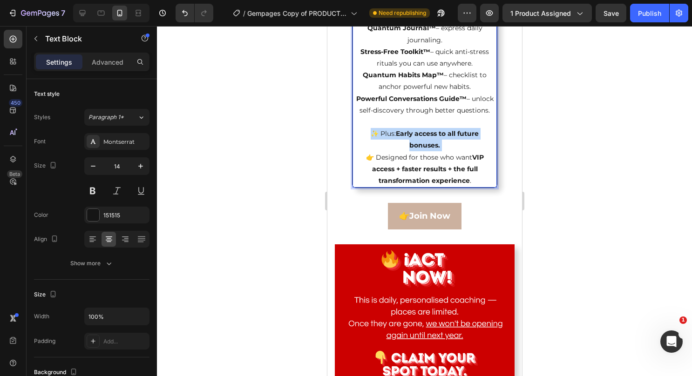
drag, startPoint x: 446, startPoint y: 212, endPoint x: 369, endPoint y: 202, distance: 78.0
click at [369, 151] on p "✨ Plus: Early access to all future bonuses." at bounding box center [424, 139] width 138 height 23
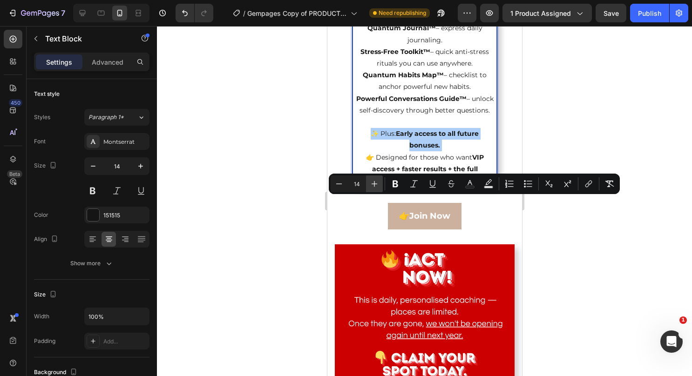
click at [373, 182] on icon "Editor contextual toolbar" at bounding box center [374, 183] width 9 height 9
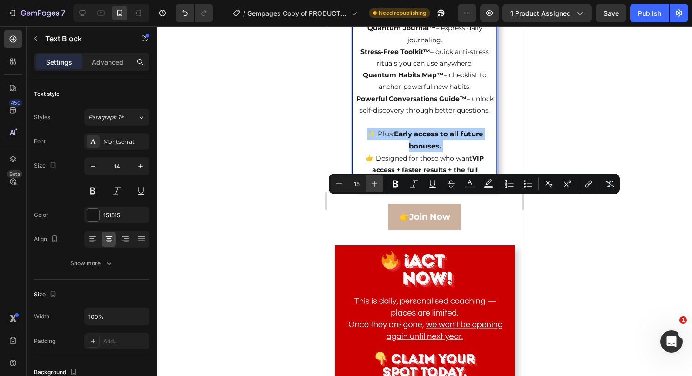
click at [373, 182] on icon "Editor contextual toolbar" at bounding box center [374, 183] width 9 height 9
type input "16"
click at [446, 152] on p "✨ Plus: Early access to all future bonuses." at bounding box center [424, 140] width 138 height 24
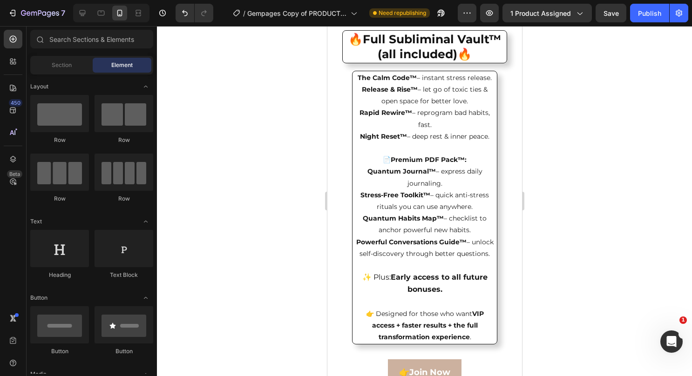
scroll to position [2721, 0]
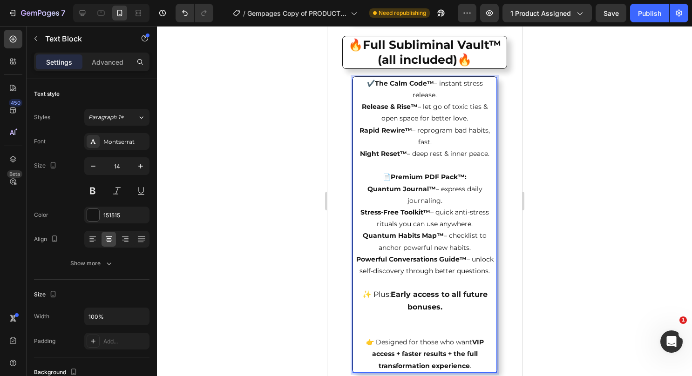
click at [357, 124] on p "Release & Rise™ – let go of toxic ties & open space for better love." at bounding box center [424, 112] width 138 height 23
click at [373, 88] on strong "✔️The Calm Code™" at bounding box center [399, 83] width 67 height 8
click at [365, 148] on p "Rapid Rewire™ – reprogram bad habits, fast." at bounding box center [424, 136] width 138 height 23
click at [364, 160] on p "Night Reset™ – deep rest & inner peace." at bounding box center [424, 154] width 138 height 12
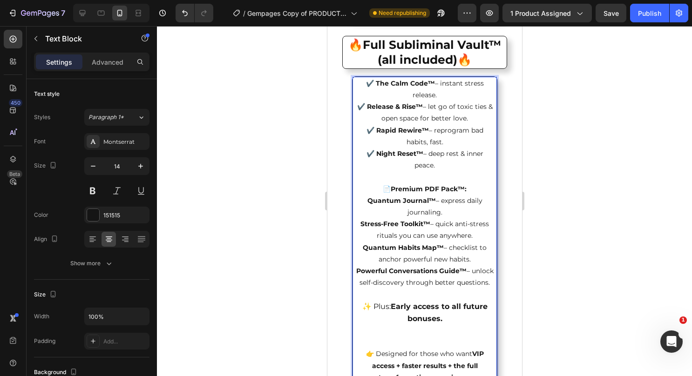
click at [400, 205] on strong "Quantum Journal™" at bounding box center [401, 200] width 68 height 8
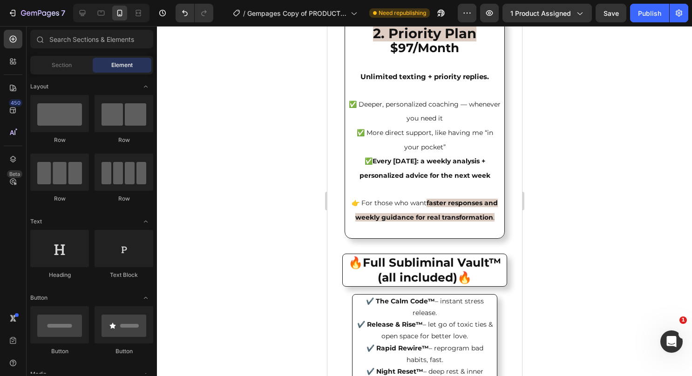
scroll to position [2557, 0]
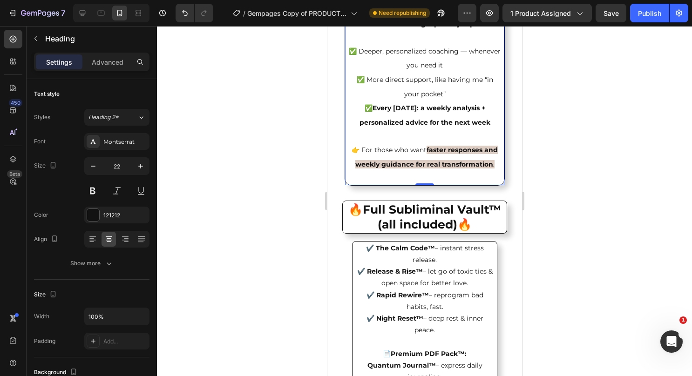
click at [452, 184] on p "2. Priority Plan $97/Month Unlimited texting + priority replies. ✅ Deeper, pers…" at bounding box center [424, 72] width 153 height 224
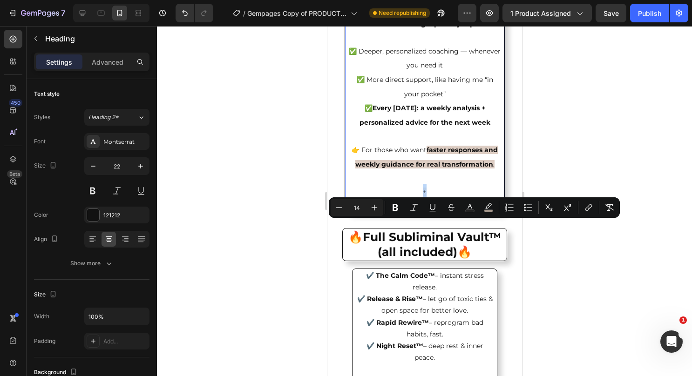
drag, startPoint x: 438, startPoint y: 219, endPoint x: 416, endPoint y: 223, distance: 22.1
click at [416, 212] on p "2. Priority Plan $97/Month Unlimited texting + priority replies. ✅ Deeper, pers…" at bounding box center [424, 85] width 153 height 251
click at [392, 214] on button "Bold" at bounding box center [395, 207] width 17 height 17
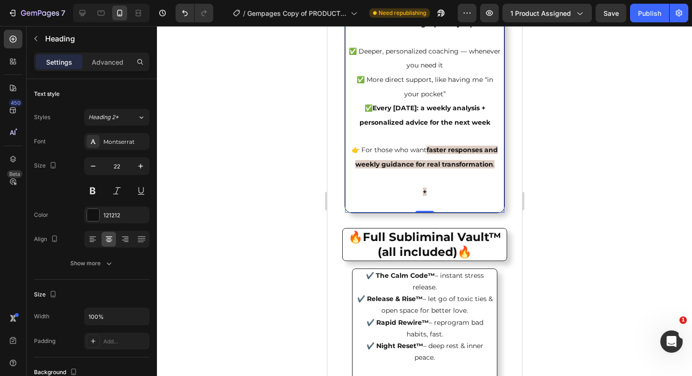
click at [430, 212] on p "⁠⁠⁠⁠⁠⁠⁠ 2. Priority Plan $97/Month Unlimited texting + priority replies. ✅ Deep…" at bounding box center [424, 85] width 153 height 251
drag, startPoint x: 430, startPoint y: 222, endPoint x: 416, endPoint y: 224, distance: 14.2
click at [416, 212] on p "2. Priority Plan $97/Month Unlimited texting + priority replies. ✅ Deeper, pers…" at bounding box center [424, 85] width 153 height 251
click at [426, 212] on p "2. Priority Plan $97/Month Unlimited texting + priority replies. ✅ Deeper, pers…" at bounding box center [424, 85] width 153 height 251
drag, startPoint x: 426, startPoint y: 226, endPoint x: 419, endPoint y: 225, distance: 7.9
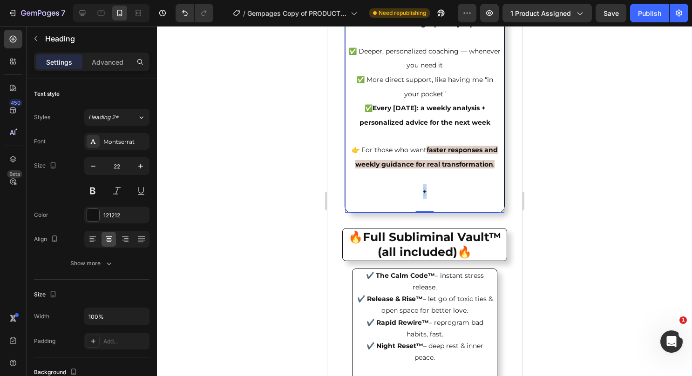
click at [419, 212] on p "2. Priority Plan $97/Month Unlimited texting + priority replies. ✅ Deeper, pers…" at bounding box center [424, 85] width 153 height 251
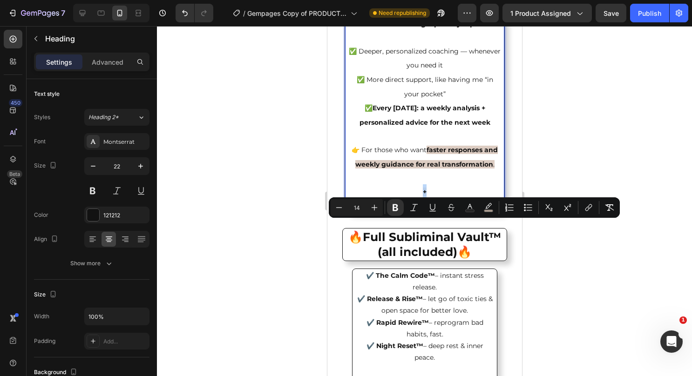
drag, startPoint x: 432, startPoint y: 225, endPoint x: 419, endPoint y: 226, distance: 13.5
click at [378, 208] on icon "Editor contextual toolbar" at bounding box center [374, 207] width 9 height 9
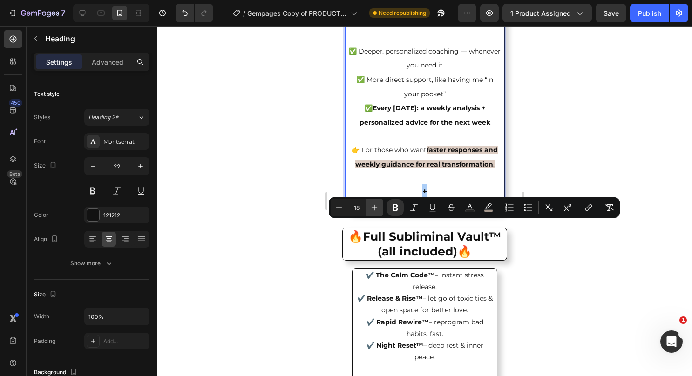
click at [378, 208] on icon "Editor contextual toolbar" at bounding box center [374, 207] width 9 height 9
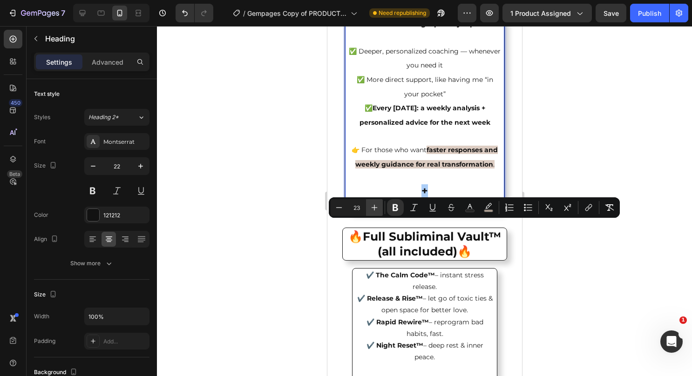
click at [378, 208] on icon "Editor contextual toolbar" at bounding box center [374, 207] width 9 height 9
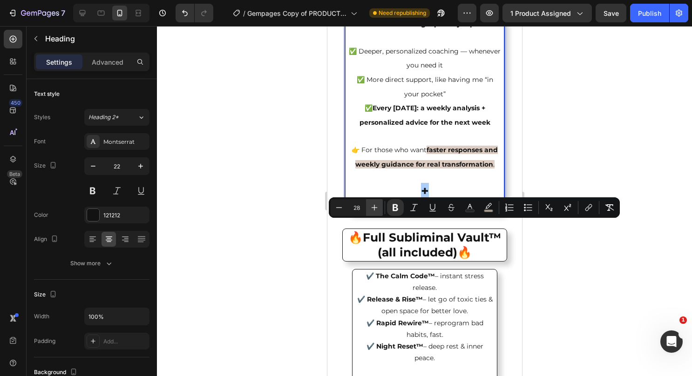
click at [378, 208] on icon "Editor contextual toolbar" at bounding box center [374, 207] width 9 height 9
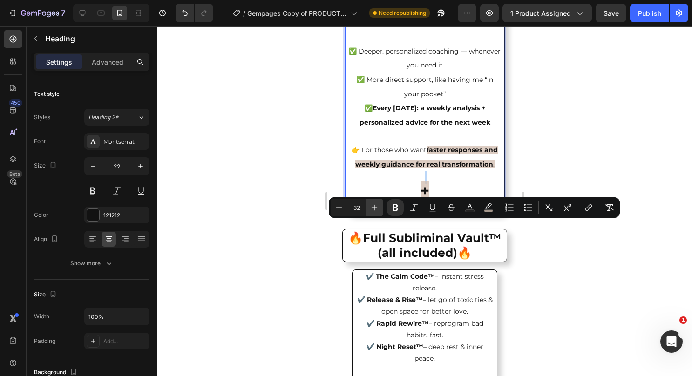
type input "33"
click at [491, 202] on button "color" at bounding box center [488, 207] width 17 height 17
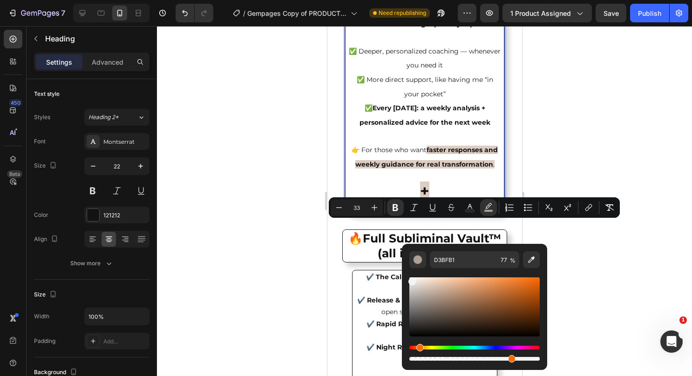
drag, startPoint x: 429, startPoint y: 290, endPoint x: 411, endPoint y: 279, distance: 21.5
click at [411, 279] on div "Editor contextual toolbar" at bounding box center [411, 281] width 7 height 7
type input "F4F3F2"
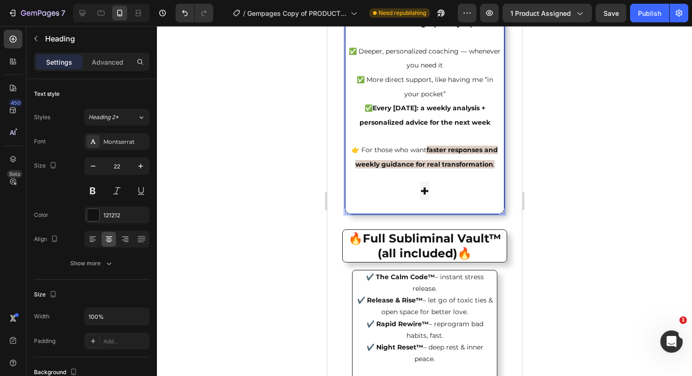
click at [449, 160] on p "2. Priority Plan $97/Month Unlimited texting + priority replies. ✅ Deeper, pers…" at bounding box center [424, 86] width 153 height 253
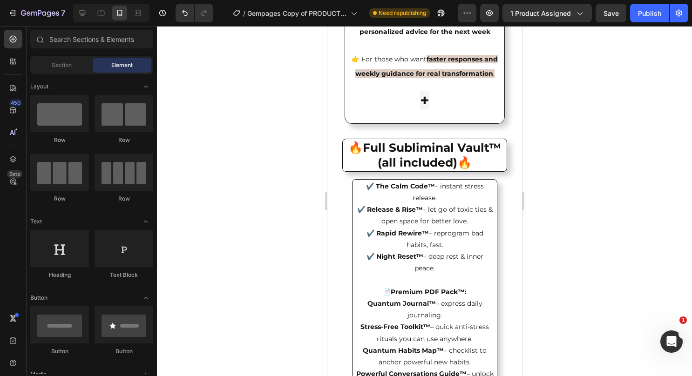
scroll to position [2680, 0]
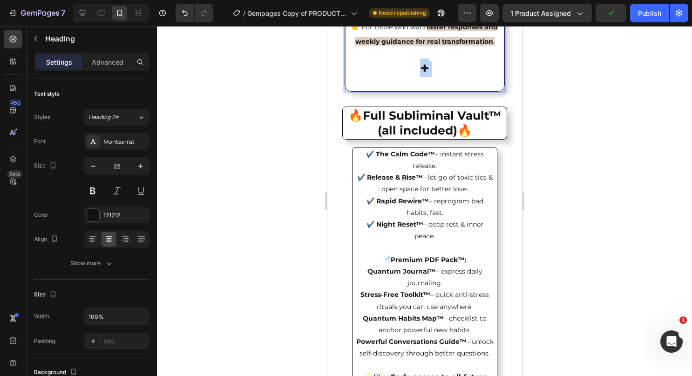
drag, startPoint x: 428, startPoint y: 101, endPoint x: 416, endPoint y: 101, distance: 12.6
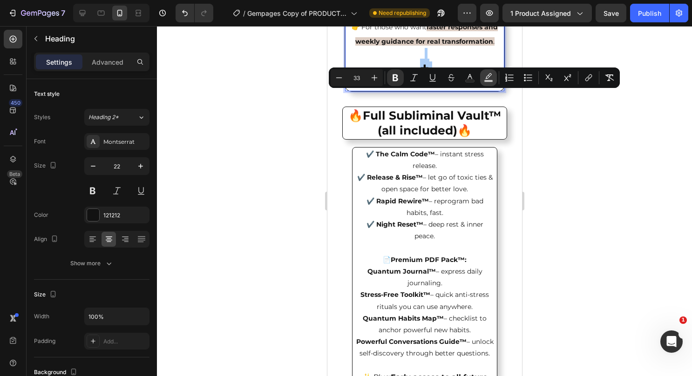
click at [489, 79] on icon "Editor contextual toolbar" at bounding box center [488, 77] width 9 height 9
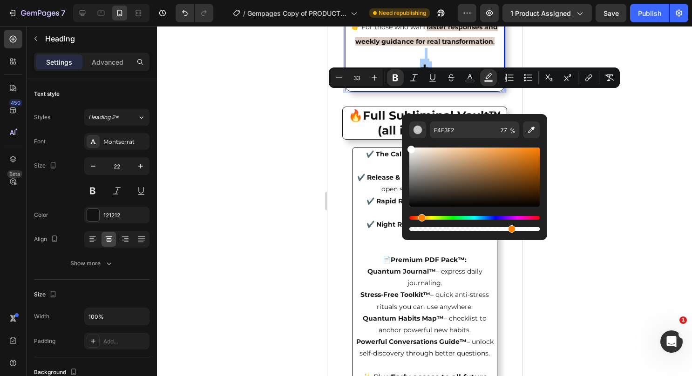
drag, startPoint x: 409, startPoint y: 151, endPoint x: 404, endPoint y: 142, distance: 10.6
click at [404, 142] on div "F4F3F2 77 %" at bounding box center [474, 173] width 145 height 119
type input "FFFFFF"
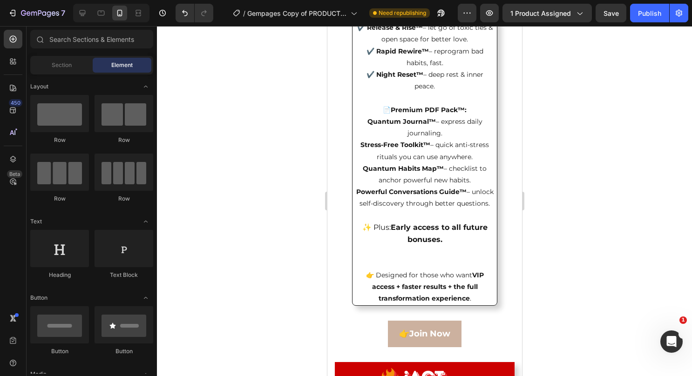
scroll to position [2835, 0]
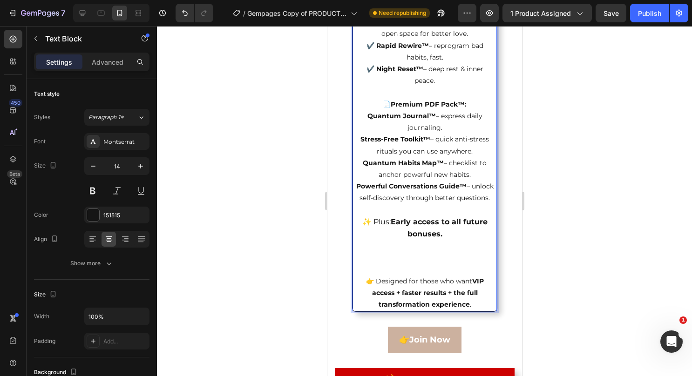
click at [446, 276] on p "Rich Text Editor. Editing area: main" at bounding box center [424, 257] width 138 height 35
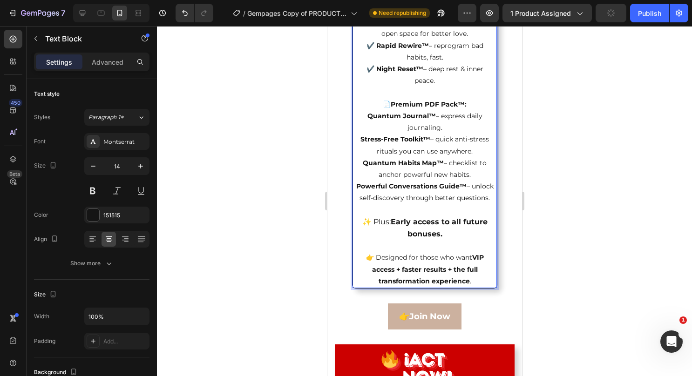
click at [469, 287] on p "👉 Designed for those who want VIP access + faster results + the full transforma…" at bounding box center [424, 269] width 138 height 35
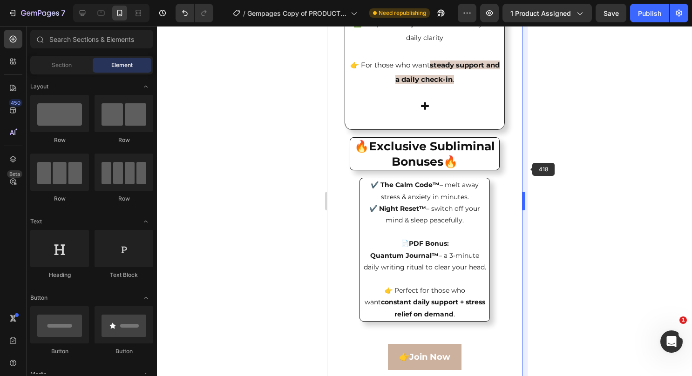
scroll to position [2118, 0]
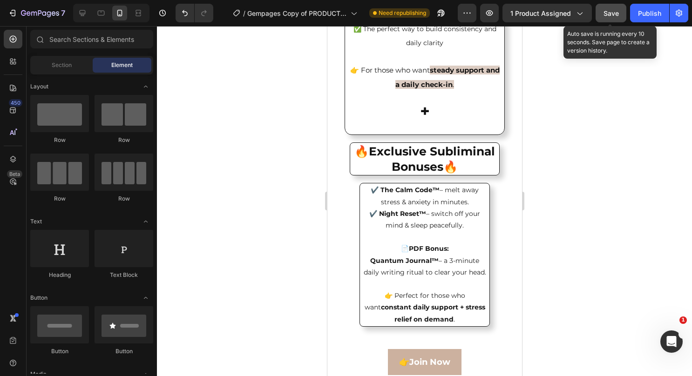
click at [606, 9] on span "Save" at bounding box center [610, 13] width 15 height 8
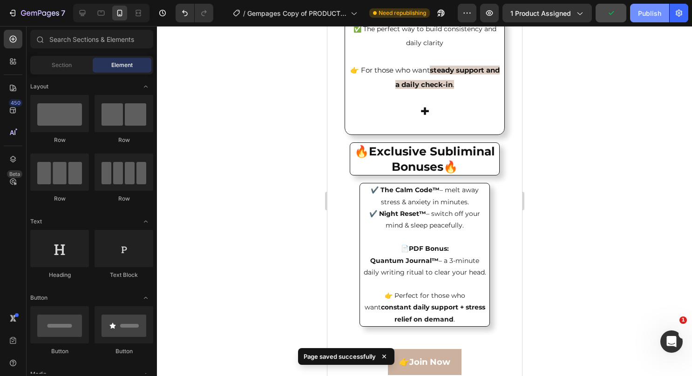
click at [641, 16] on div "Publish" at bounding box center [649, 13] width 23 height 10
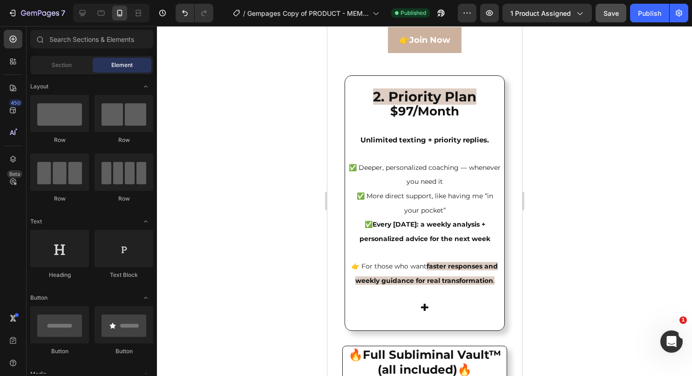
scroll to position [2446, 0]
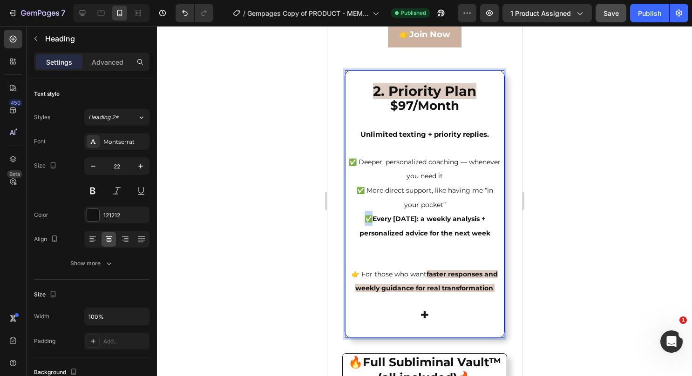
click at [363, 235] on span "✅ Every [DATE]: a weekly analysis + personalized advice for the next week" at bounding box center [424, 226] width 131 height 23
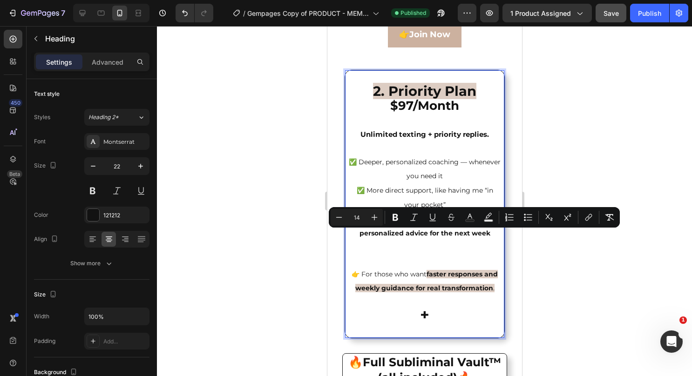
copy span "✅"
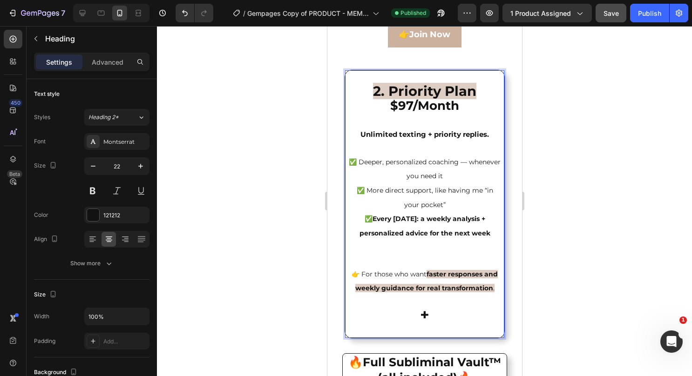
click at [488, 250] on p "2. Priority Plan $97/Month Unlimited texting + priority replies. ✅ Deeper, pers…" at bounding box center [424, 204] width 153 height 266
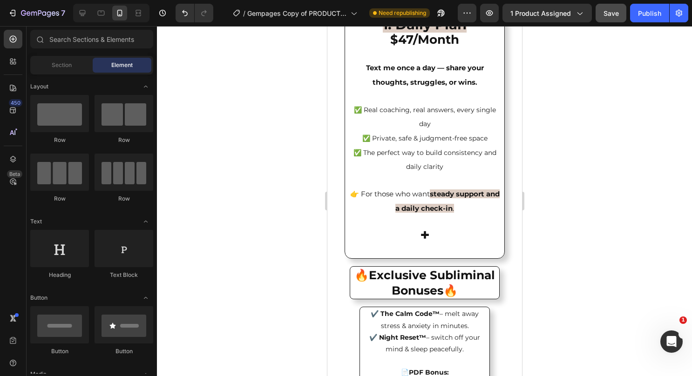
scroll to position [2005, 0]
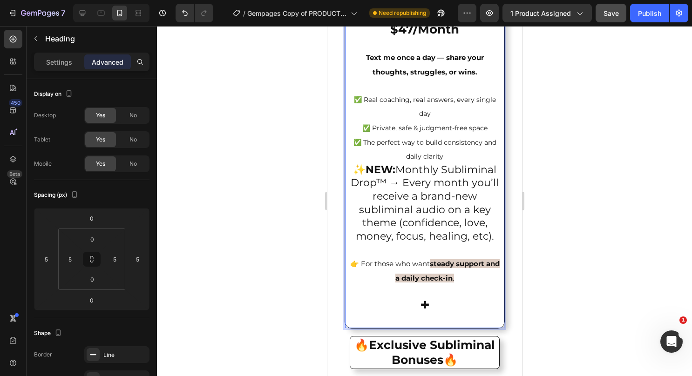
click at [440, 161] on p "1. Daily Plan $47/Month Text me once a day — share your thoughts, struggles, or…" at bounding box center [424, 161] width 153 height 332
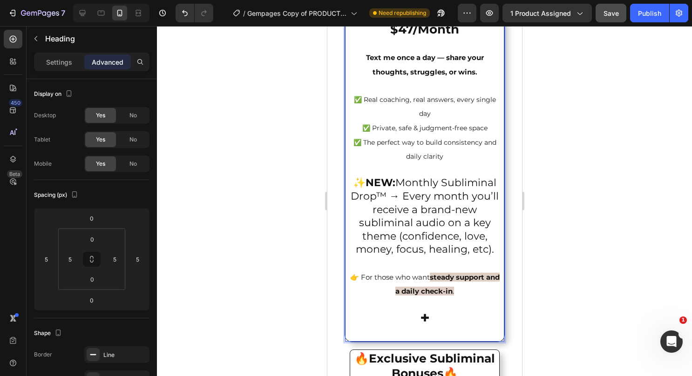
drag, startPoint x: 432, startPoint y: 270, endPoint x: 377, endPoint y: 189, distance: 98.5
click at [377, 189] on p "1. Daily Plan $47/Month Text me once a day — share your thoughts, struggles, or…" at bounding box center [424, 168] width 153 height 346
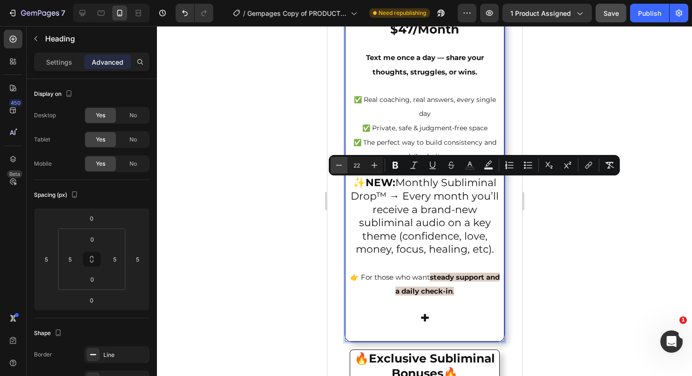
click at [338, 159] on button "Minus" at bounding box center [339, 165] width 17 height 17
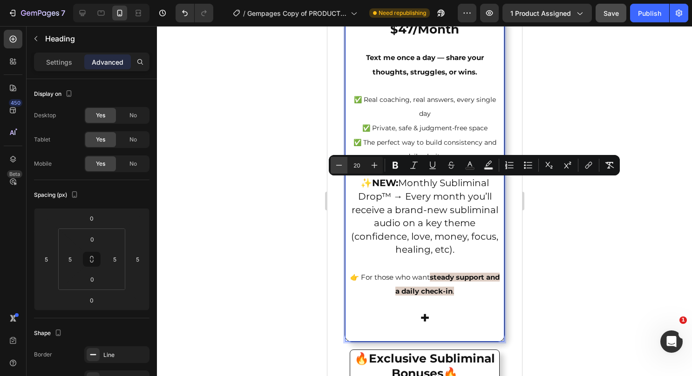
click at [338, 159] on button "Minus" at bounding box center [339, 165] width 17 height 17
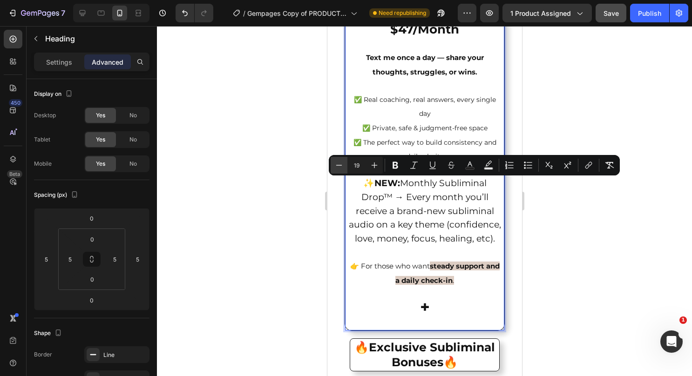
click at [338, 159] on button "Minus" at bounding box center [339, 165] width 17 height 17
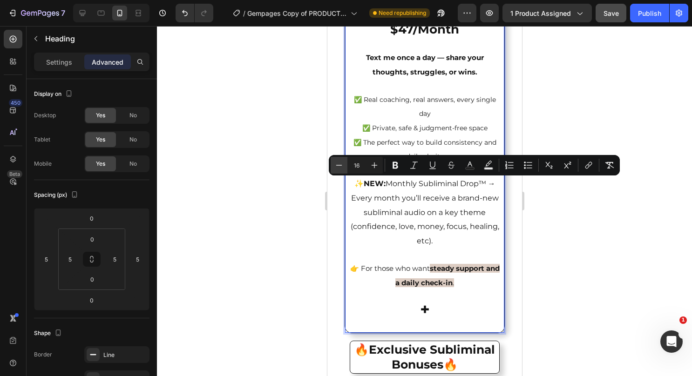
click at [338, 159] on button "Minus" at bounding box center [339, 165] width 17 height 17
type input "15"
click at [397, 164] on icon "Editor contextual toolbar" at bounding box center [395, 165] width 6 height 7
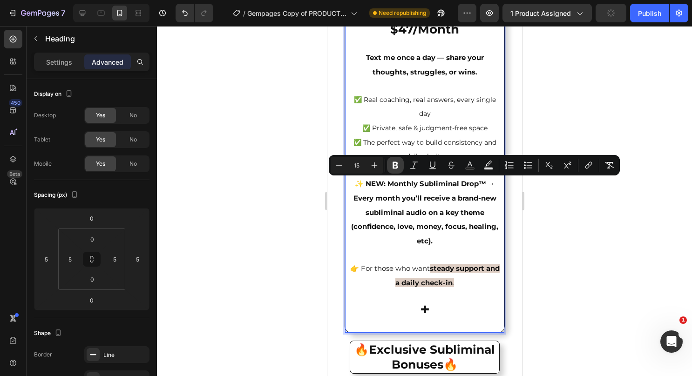
click at [397, 164] on icon "Editor contextual toolbar" at bounding box center [395, 165] width 6 height 7
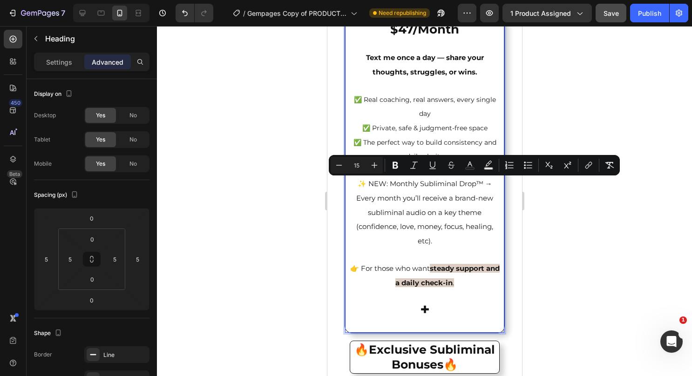
click at [416, 195] on p "1. Daily Plan $47/Month Text me once a day — share your thoughts, struggles, or…" at bounding box center [424, 163] width 153 height 337
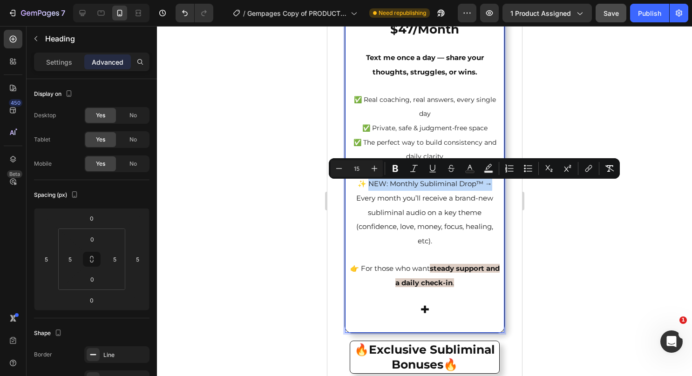
drag, startPoint x: 488, startPoint y: 185, endPoint x: 363, endPoint y: 188, distance: 124.8
click at [363, 188] on span "✨ NEW: Monthly Subliminal Drop™ → Every month you’ll receive a brand-new sublim…" at bounding box center [424, 212] width 137 height 66
click at [390, 172] on button "Bold" at bounding box center [395, 168] width 17 height 17
click at [432, 170] on icon "Editor contextual toolbar" at bounding box center [432, 168] width 9 height 9
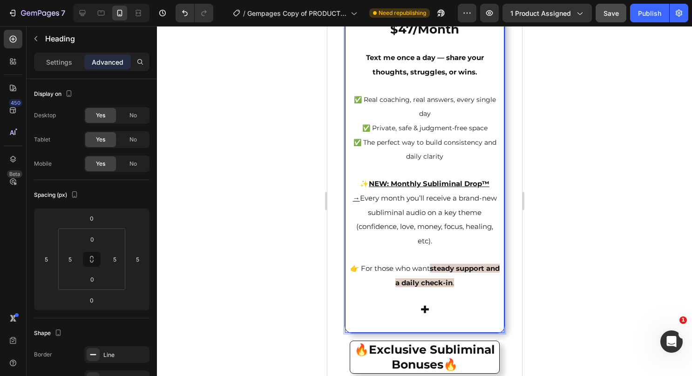
click at [461, 132] on span "✅ Private, safe & judgment-free space" at bounding box center [424, 128] width 125 height 8
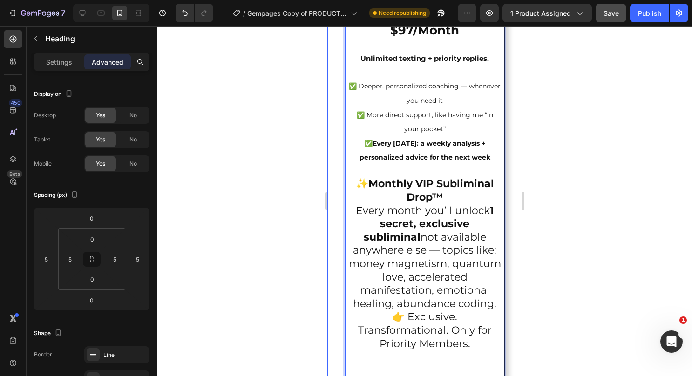
scroll to position [2608, 0]
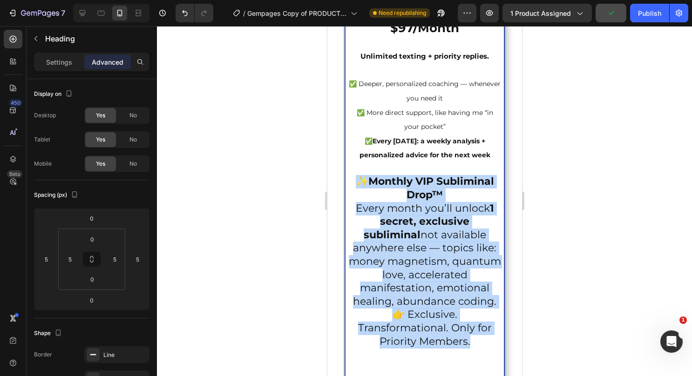
drag, startPoint x: 466, startPoint y: 365, endPoint x: 350, endPoint y: 203, distance: 199.6
click at [350, 203] on p "2. Priority Plan $97/Month Unlimited texting + priority replies. ✅ Deeper, pers…" at bounding box center [424, 219] width 153 height 452
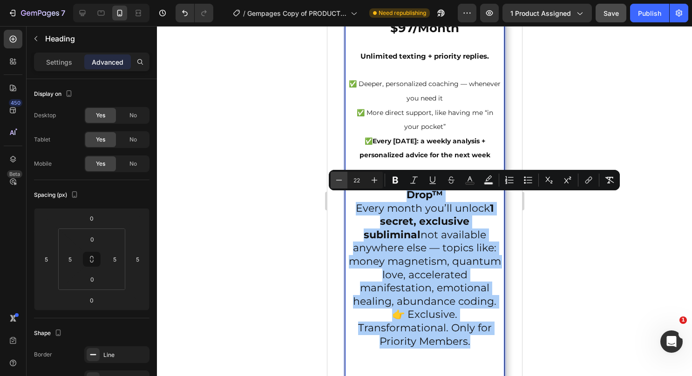
click at [335, 176] on icon "Editor contextual toolbar" at bounding box center [338, 180] width 9 height 9
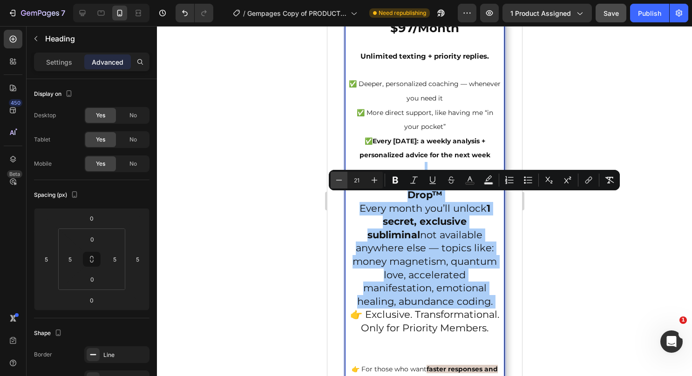
click at [335, 176] on icon "Editor contextual toolbar" at bounding box center [338, 180] width 9 height 9
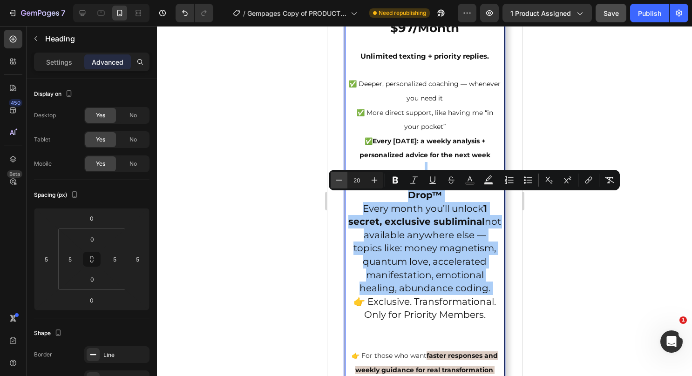
click at [335, 176] on icon "Editor contextual toolbar" at bounding box center [338, 180] width 9 height 9
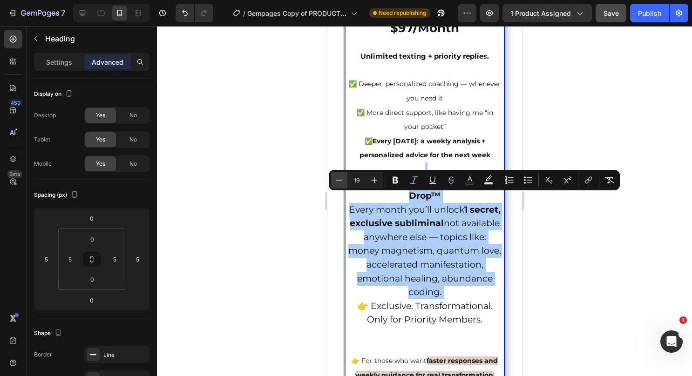
click at [335, 176] on icon "Editor contextual toolbar" at bounding box center [338, 180] width 9 height 9
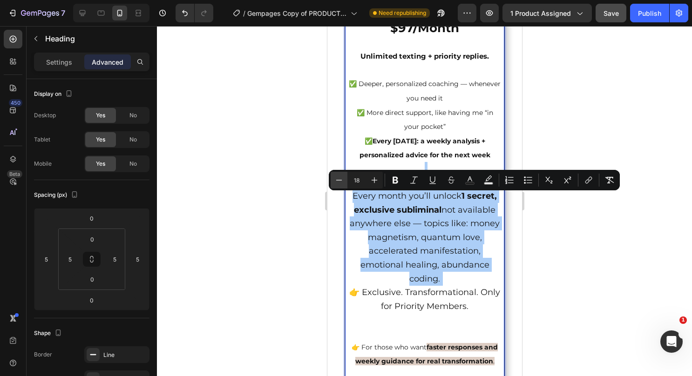
click at [335, 176] on icon "Editor contextual toolbar" at bounding box center [338, 180] width 9 height 9
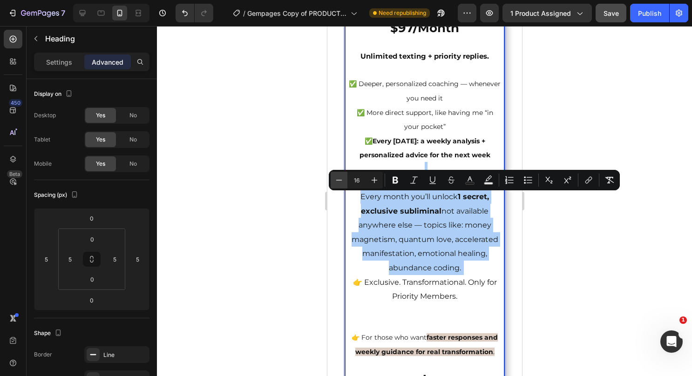
click at [335, 176] on icon "Editor contextual toolbar" at bounding box center [338, 180] width 9 height 9
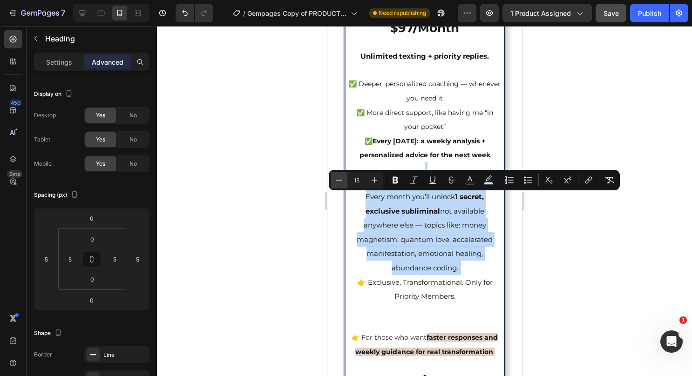
type input "14"
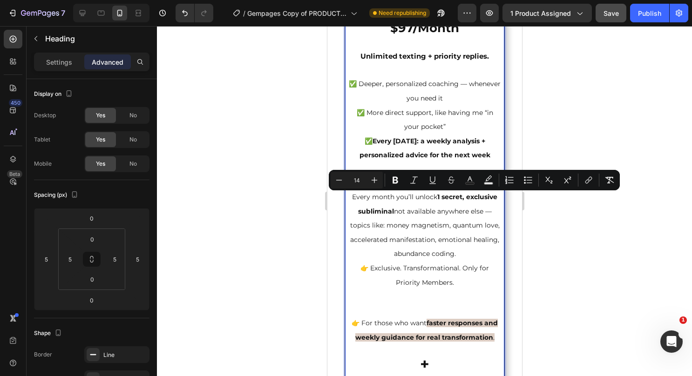
click at [479, 209] on p "2. Priority Plan $97/Month Unlimited texting + priority replies. ✅ Deeper, pers…" at bounding box center [424, 189] width 153 height 393
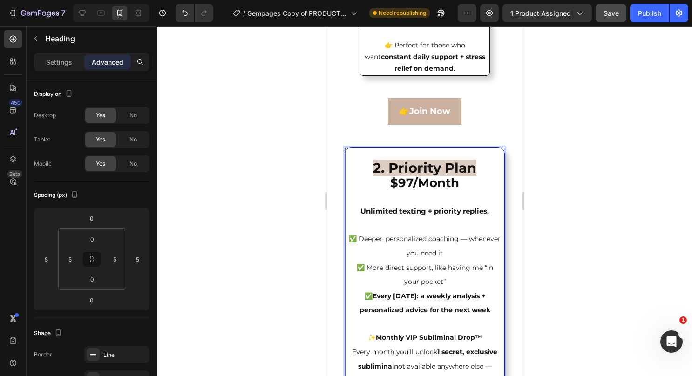
scroll to position [2468, 0]
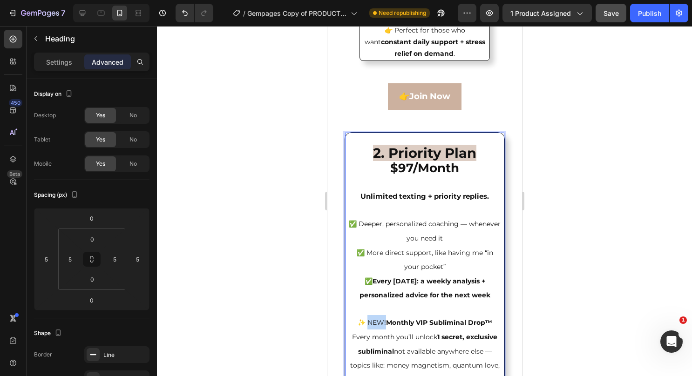
drag, startPoint x: 363, startPoint y: 341, endPoint x: 382, endPoint y: 342, distance: 19.6
click at [382, 327] on span "✨ NEW! Monthly VIP Subliminal Drop™" at bounding box center [424, 322] width 135 height 8
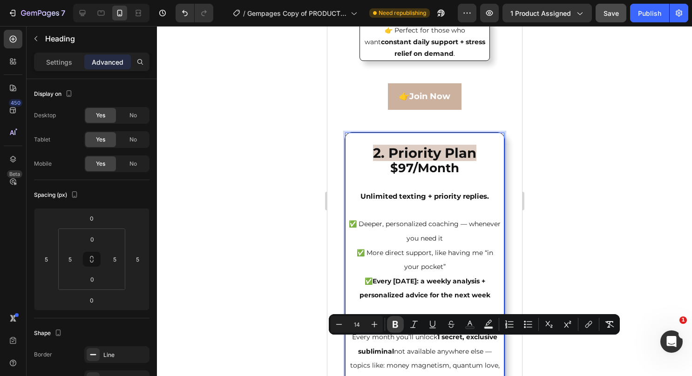
click at [394, 324] on icon "Editor contextual toolbar" at bounding box center [395, 324] width 6 height 7
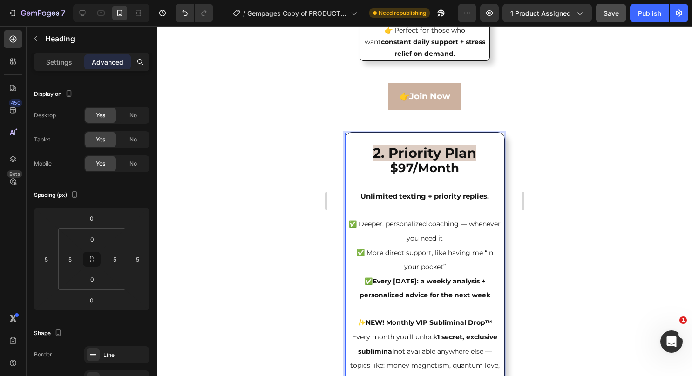
click at [493, 345] on p "2. Priority Plan $97/Month Unlimited texting + priority replies. ✅ Deeper, pers…" at bounding box center [424, 330] width 153 height 393
drag, startPoint x: 492, startPoint y: 344, endPoint x: 349, endPoint y: 346, distance: 143.4
click at [349, 346] on p "2. Priority Plan $97/Month Unlimited texting + priority replies. ✅ Deeper, pers…" at bounding box center [424, 330] width 153 height 393
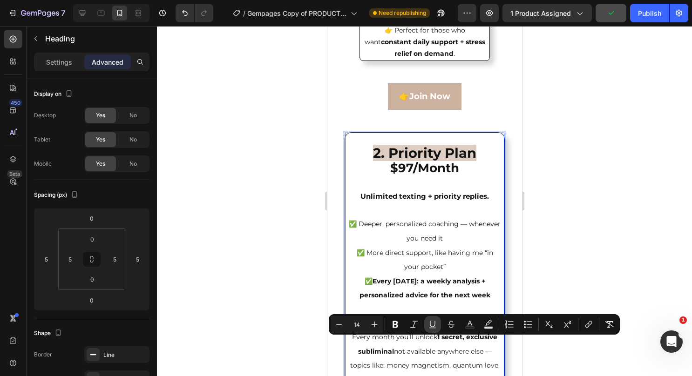
click at [427, 327] on button "Underline" at bounding box center [432, 324] width 17 height 17
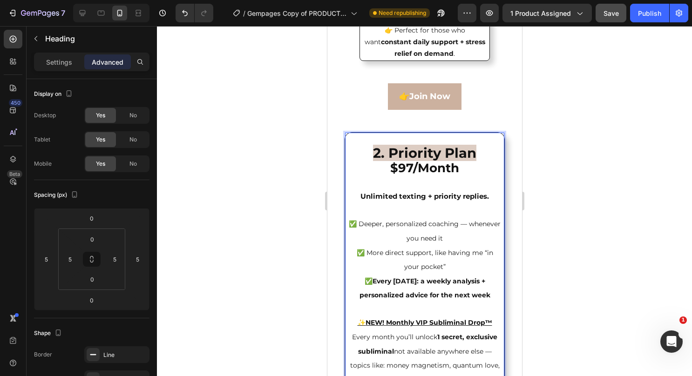
click at [356, 281] on p "2. Priority Plan $97/Month Unlimited texting + priority replies. ✅ Deeper, pers…" at bounding box center [424, 330] width 153 height 393
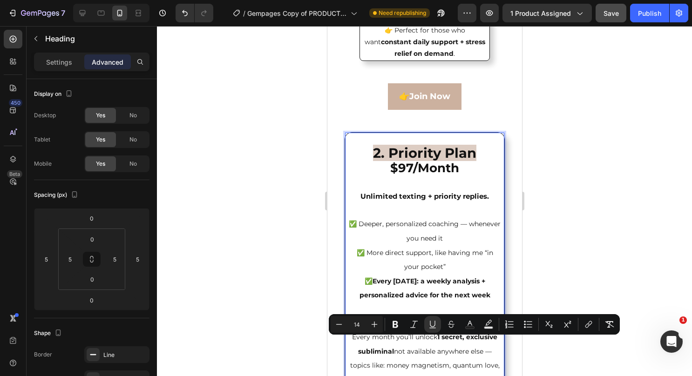
drag, startPoint x: 349, startPoint y: 343, endPoint x: 360, endPoint y: 344, distance: 11.8
click at [360, 344] on p "2. Priority Plan $97/Month Unlimited texting + priority replies. ✅ Deeper, pers…" at bounding box center [424, 330] width 153 height 393
click at [429, 322] on icon "Editor contextual toolbar" at bounding box center [432, 324] width 9 height 9
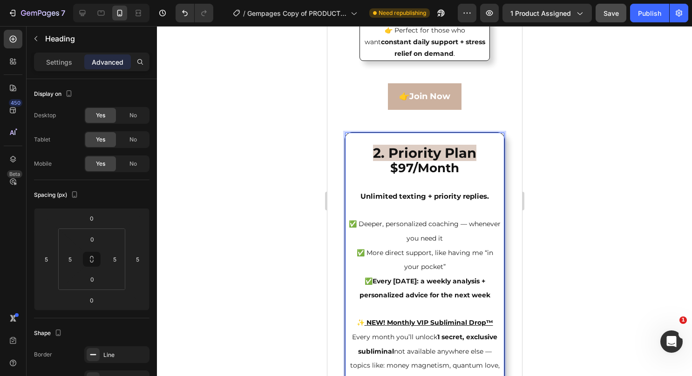
click at [439, 271] on span "✅ More direct support, like having me “in your pocket”" at bounding box center [424, 260] width 136 height 23
click at [364, 327] on span "✨ NEW! Monthly VIP Subliminal Drop™" at bounding box center [424, 322] width 136 height 8
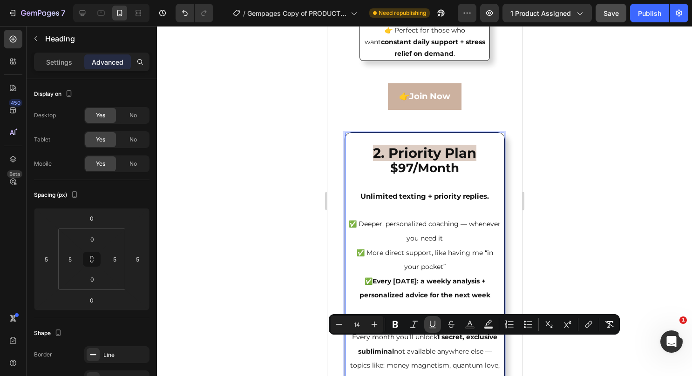
click at [436, 320] on icon "Editor contextual toolbar" at bounding box center [432, 324] width 9 height 9
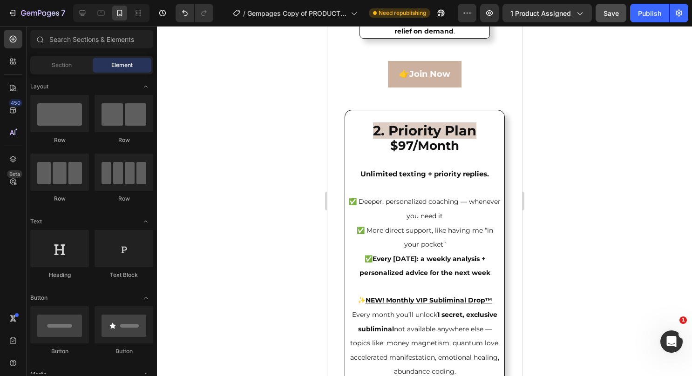
scroll to position [2518, 0]
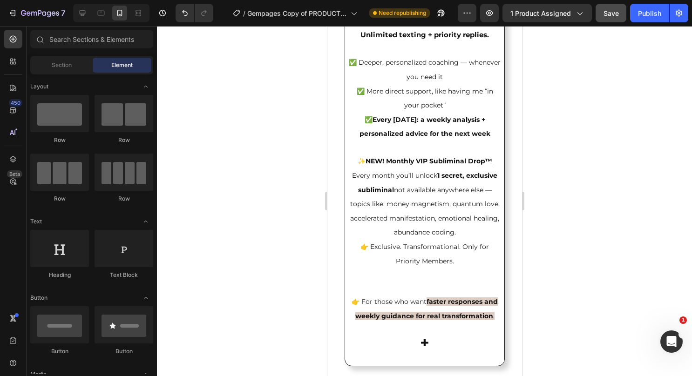
drag, startPoint x: 517, startPoint y: 182, endPoint x: 854, endPoint y: 218, distance: 338.9
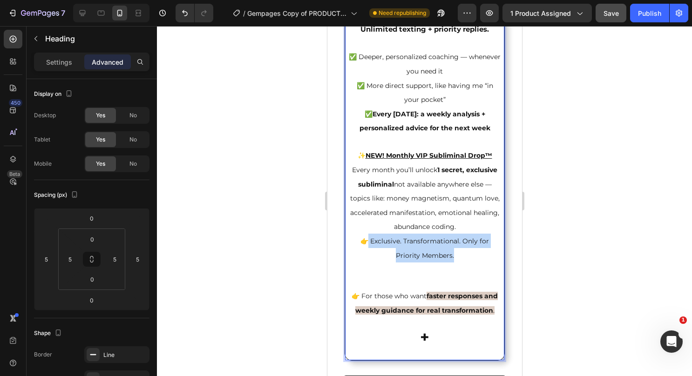
drag, startPoint x: 452, startPoint y: 279, endPoint x: 365, endPoint y: 263, distance: 88.0
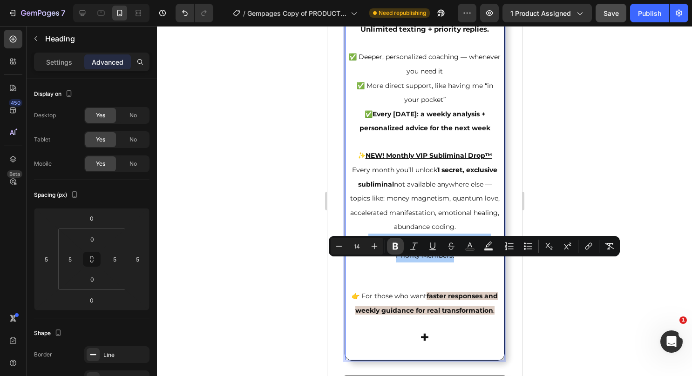
click at [400, 246] on button "Bold" at bounding box center [395, 246] width 17 height 17
click at [448, 217] on span "Every month you’ll unlock 1 secret, exclusive subliminal not available anywhere…" at bounding box center [424, 198] width 149 height 65
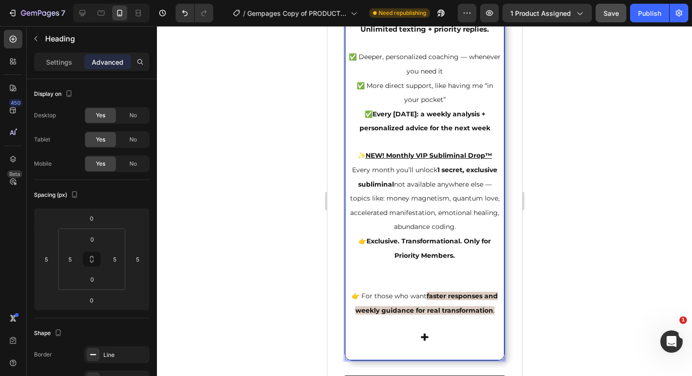
click at [489, 249] on p "2. Priority Plan $97/Month Unlimited texting + priority replies. ✅ Deeper, pers…" at bounding box center [424, 162] width 153 height 393
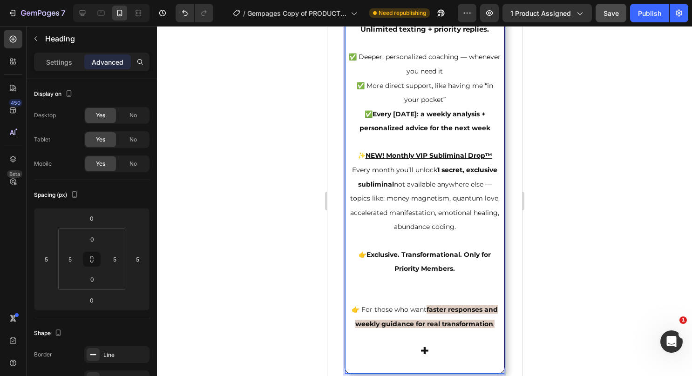
click at [405, 321] on p "2. Priority Plan $97/Month Unlimited texting + priority replies. ✅ Deeper, pers…" at bounding box center [424, 169] width 153 height 406
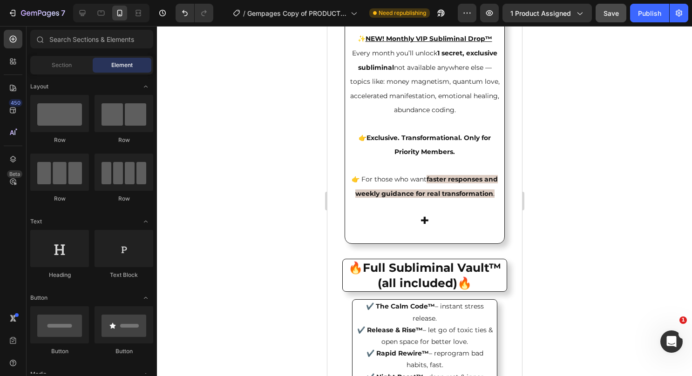
scroll to position [2769, 0]
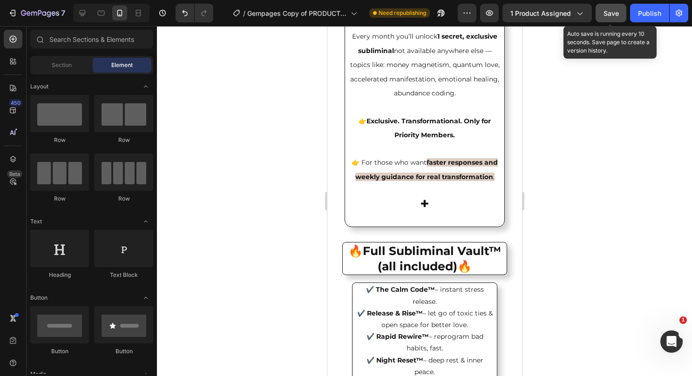
click at [612, 14] on span "Save" at bounding box center [610, 13] width 15 height 8
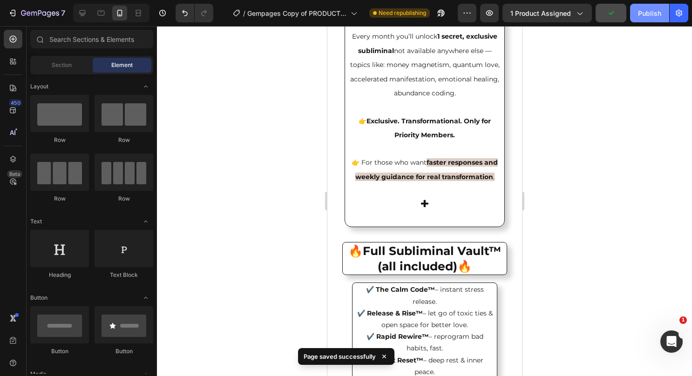
click at [640, 12] on div "Publish" at bounding box center [649, 13] width 23 height 10
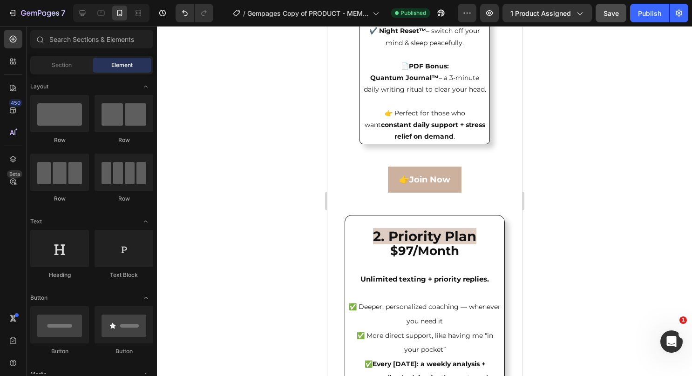
scroll to position [1901, 0]
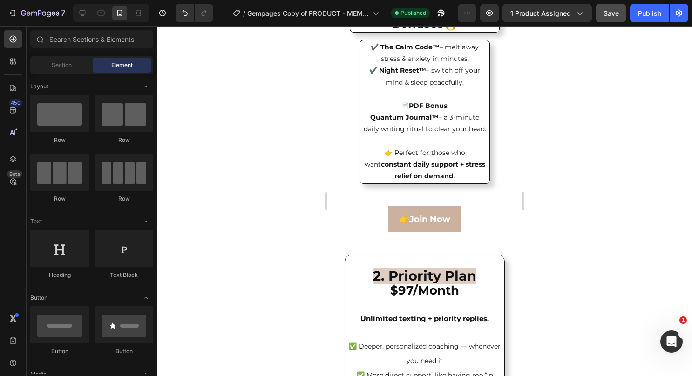
drag, startPoint x: 517, startPoint y: 214, endPoint x: 852, endPoint y: 183, distance: 336.6
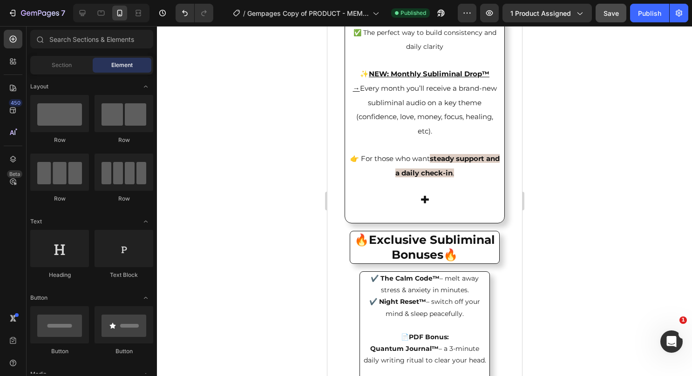
scroll to position [2125, 0]
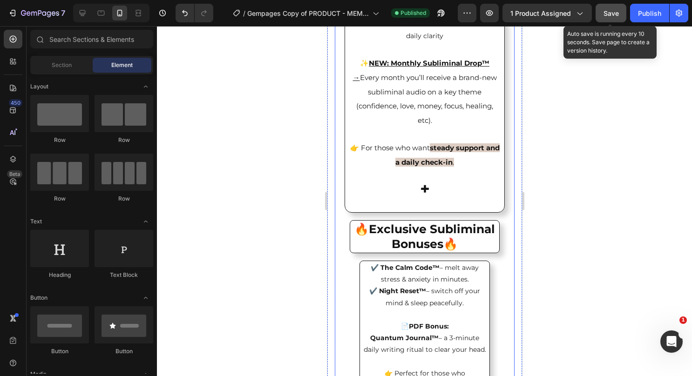
click at [607, 14] on span "Save" at bounding box center [610, 13] width 15 height 8
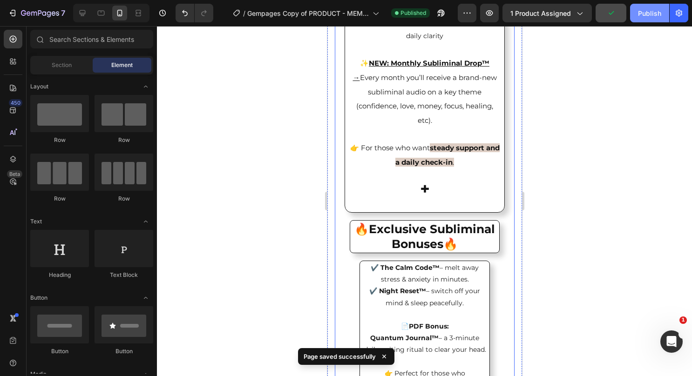
click at [638, 11] on button "Publish" at bounding box center [649, 13] width 39 height 19
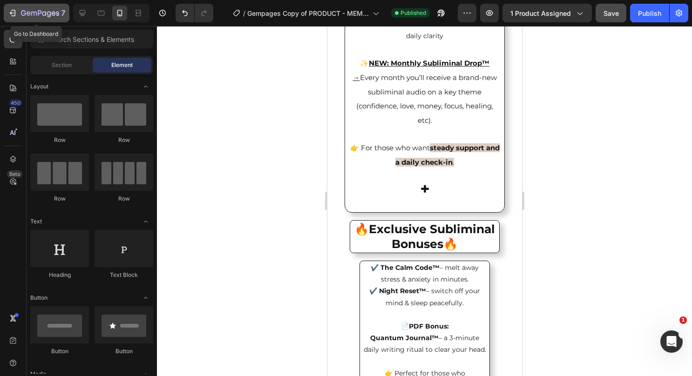
click at [8, 9] on icon "button" at bounding box center [12, 12] width 9 height 9
